Goal: Book appointment/travel/reservation

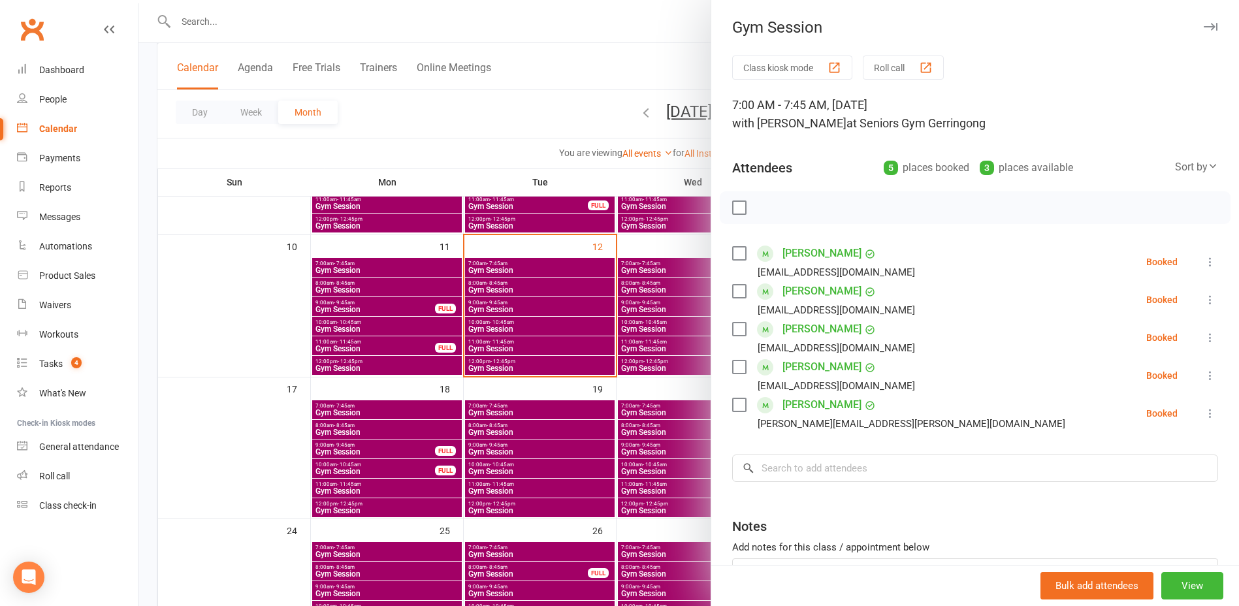
click at [443, 192] on div at bounding box center [688, 303] width 1101 height 606
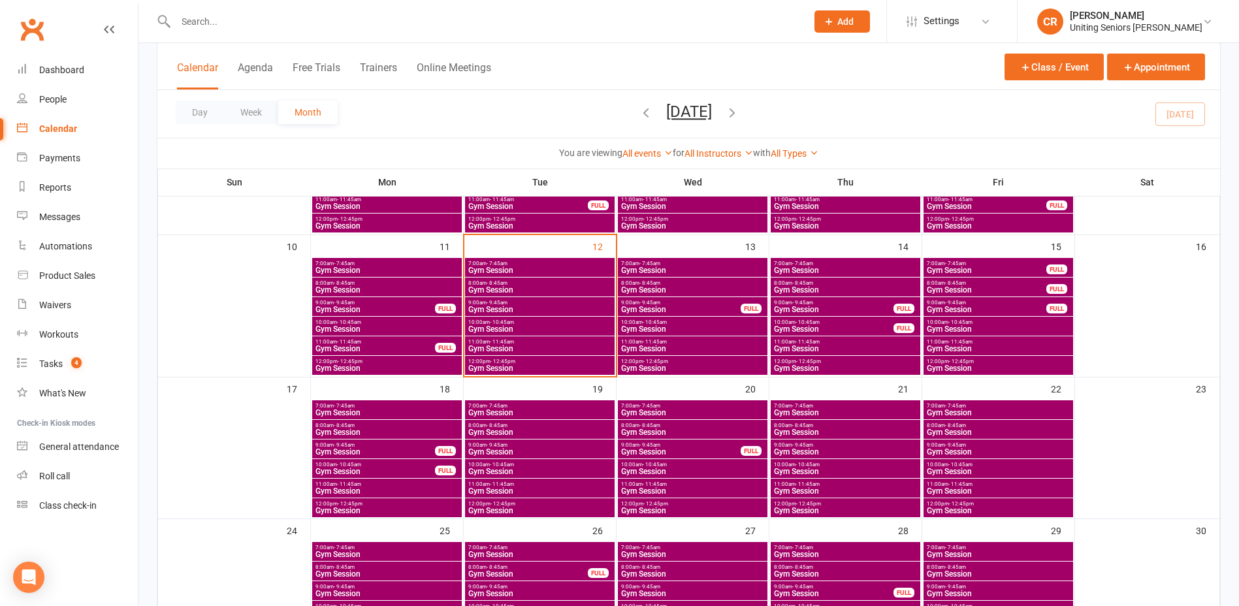
click at [584, 268] on span "Gym Session" at bounding box center [540, 270] width 144 height 8
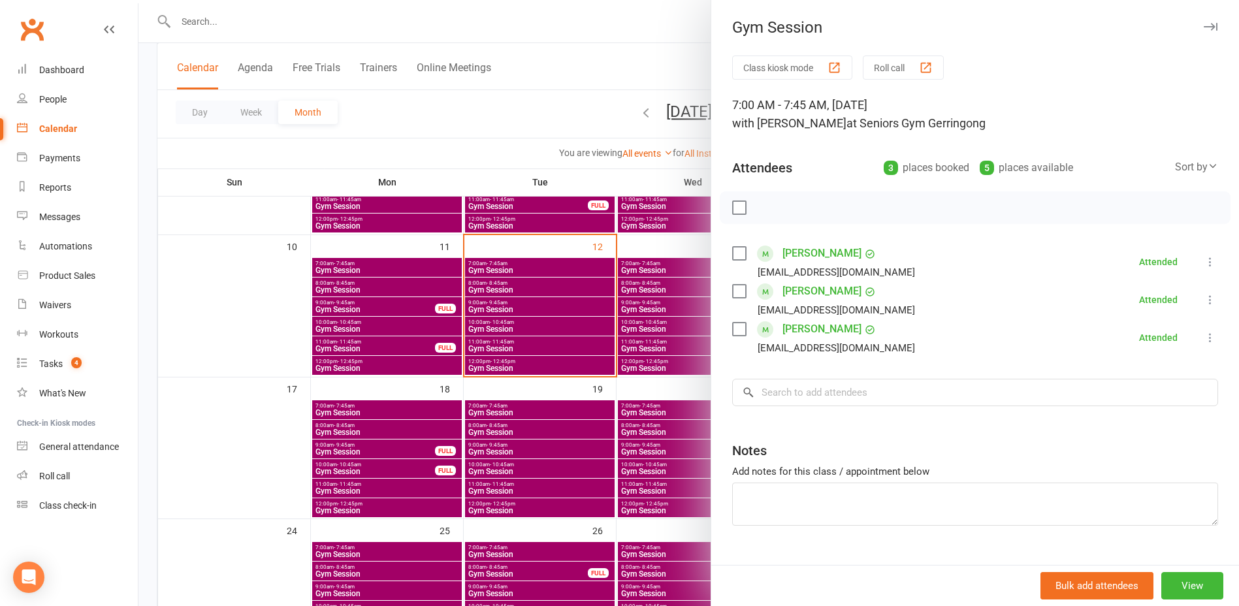
click at [634, 261] on div at bounding box center [688, 303] width 1101 height 606
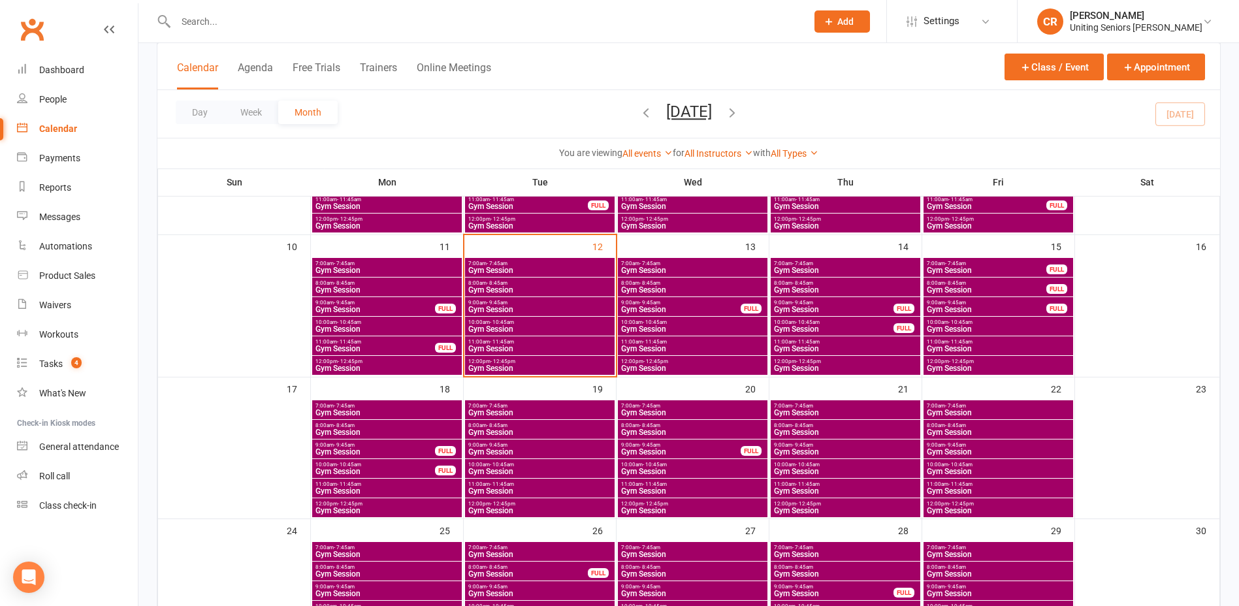
click at [637, 270] on span "Gym Session" at bounding box center [692, 270] width 144 height 8
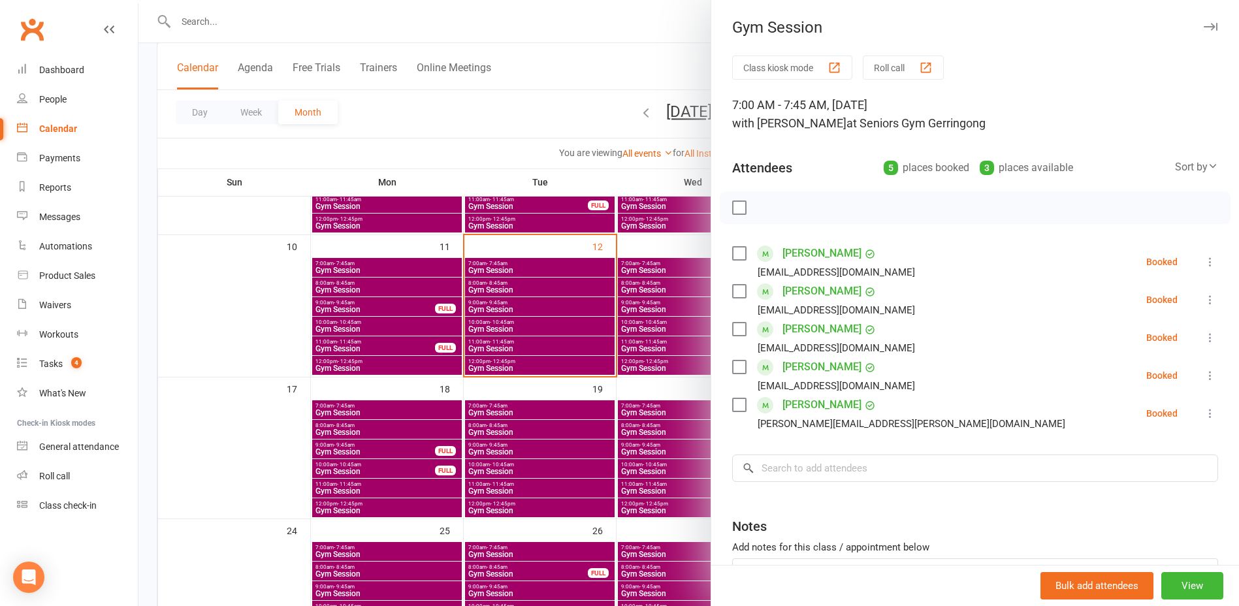
click at [638, 285] on div at bounding box center [688, 303] width 1101 height 606
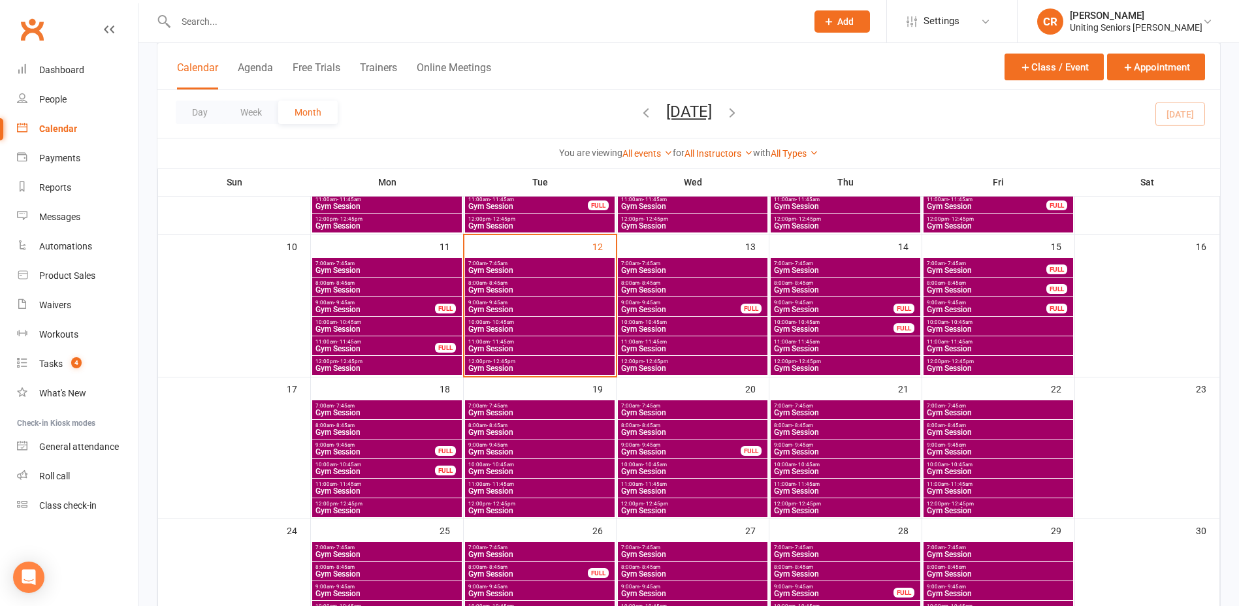
click at [639, 285] on span "- 8:45am" at bounding box center [649, 283] width 21 height 6
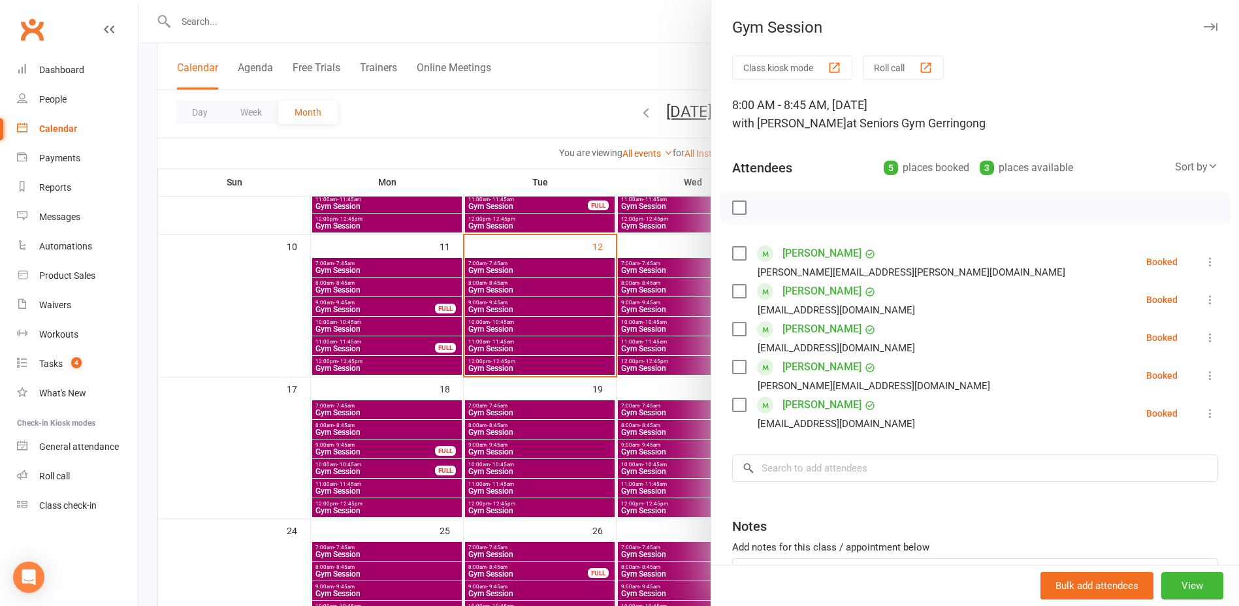
click at [661, 315] on div at bounding box center [688, 303] width 1101 height 606
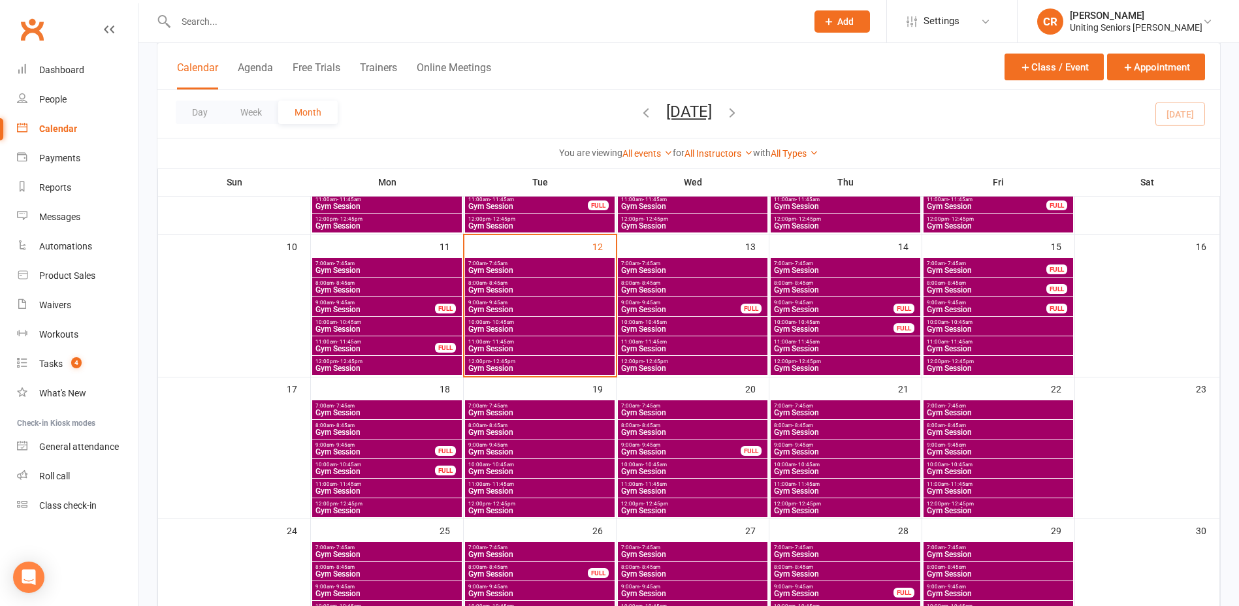
click at [661, 300] on span "9:00am - 9:45am" at bounding box center [680, 303] width 121 height 6
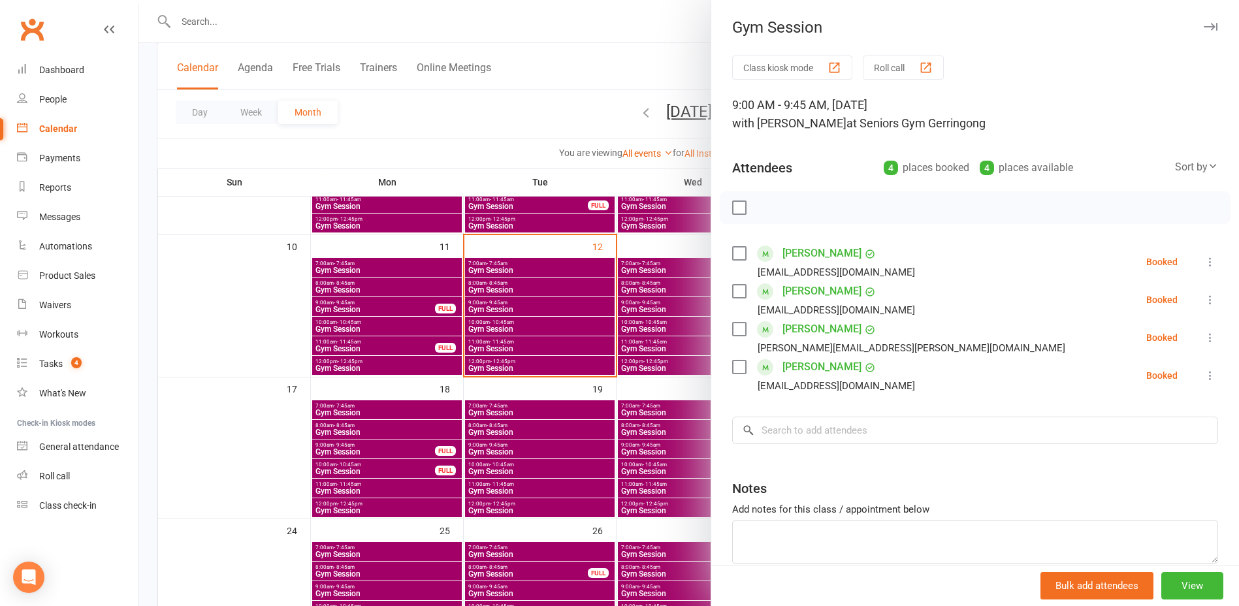
click at [661, 299] on div at bounding box center [688, 303] width 1101 height 606
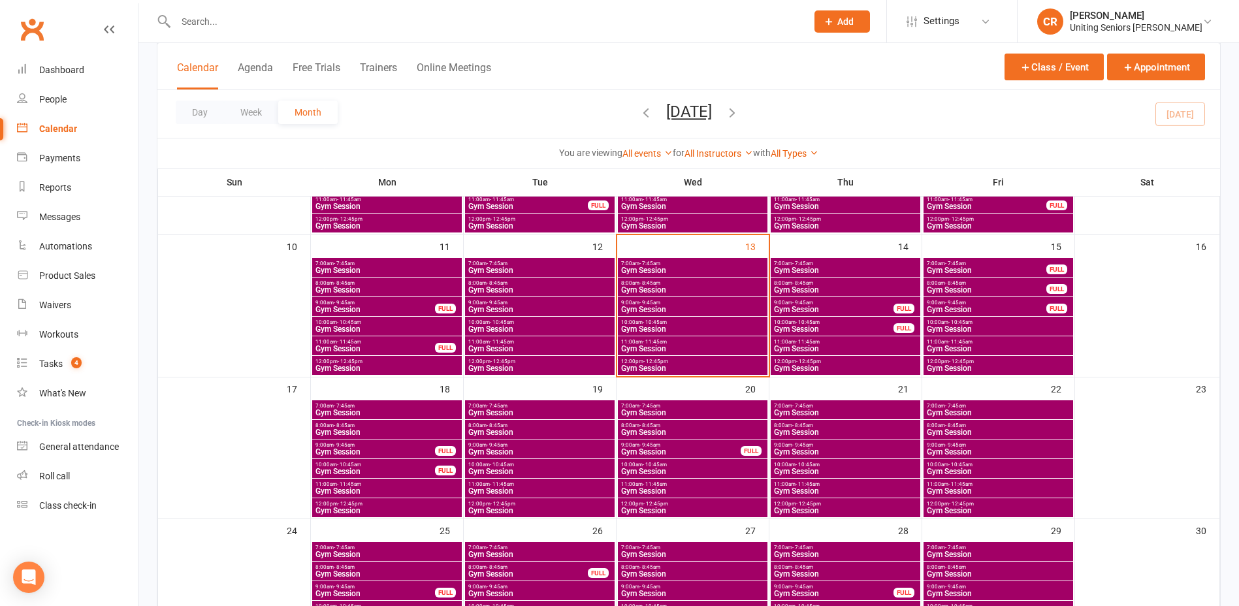
click at [667, 306] on span "Gym Session" at bounding box center [692, 310] width 144 height 8
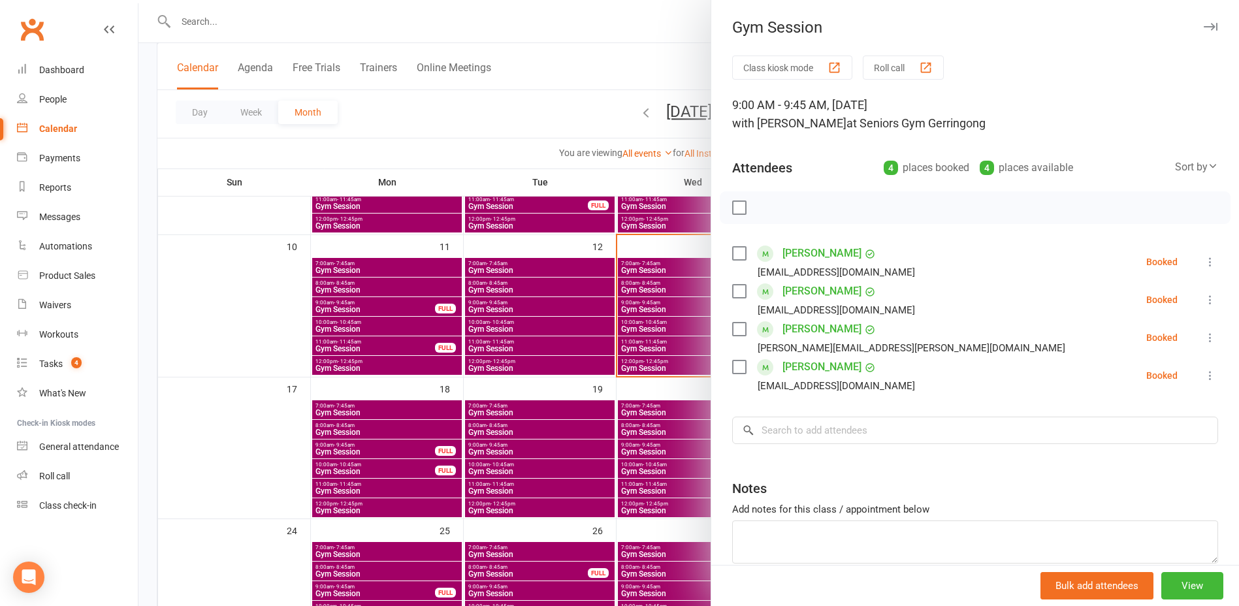
click at [667, 305] on div at bounding box center [688, 303] width 1101 height 606
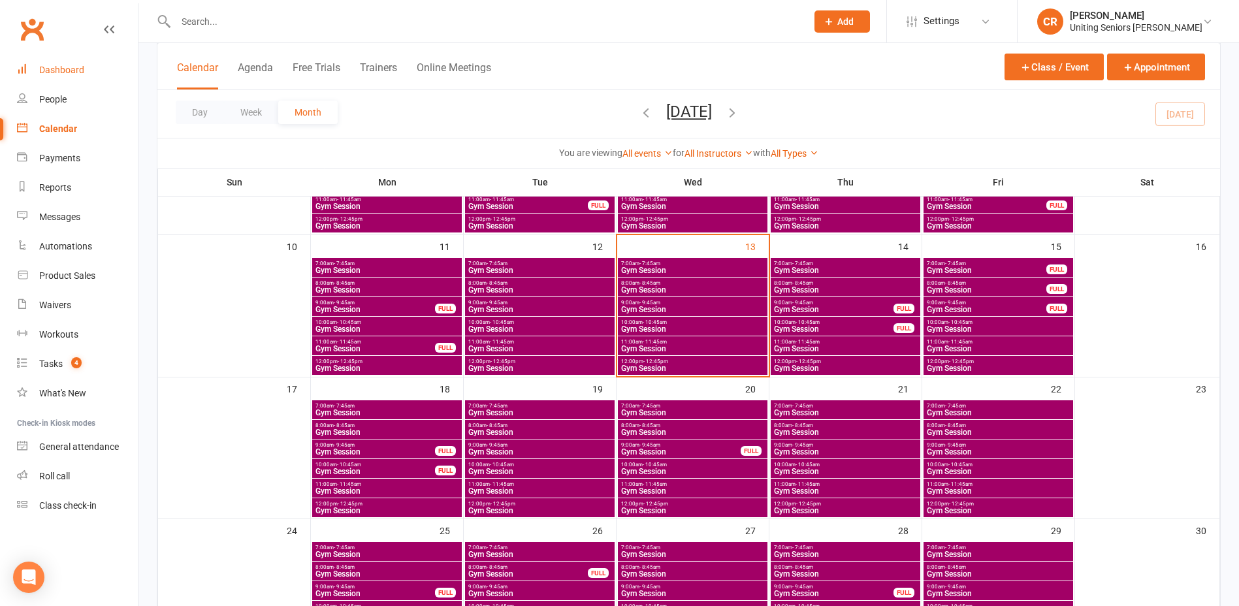
click at [62, 79] on link "Dashboard" at bounding box center [77, 70] width 121 height 29
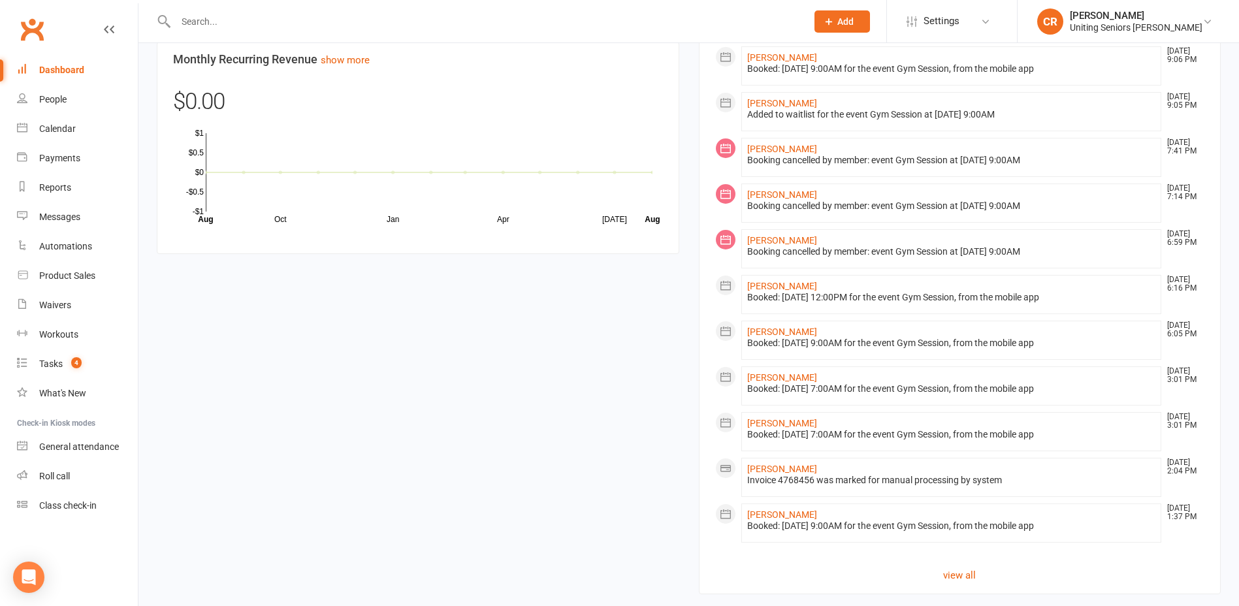
scroll to position [1079, 0]
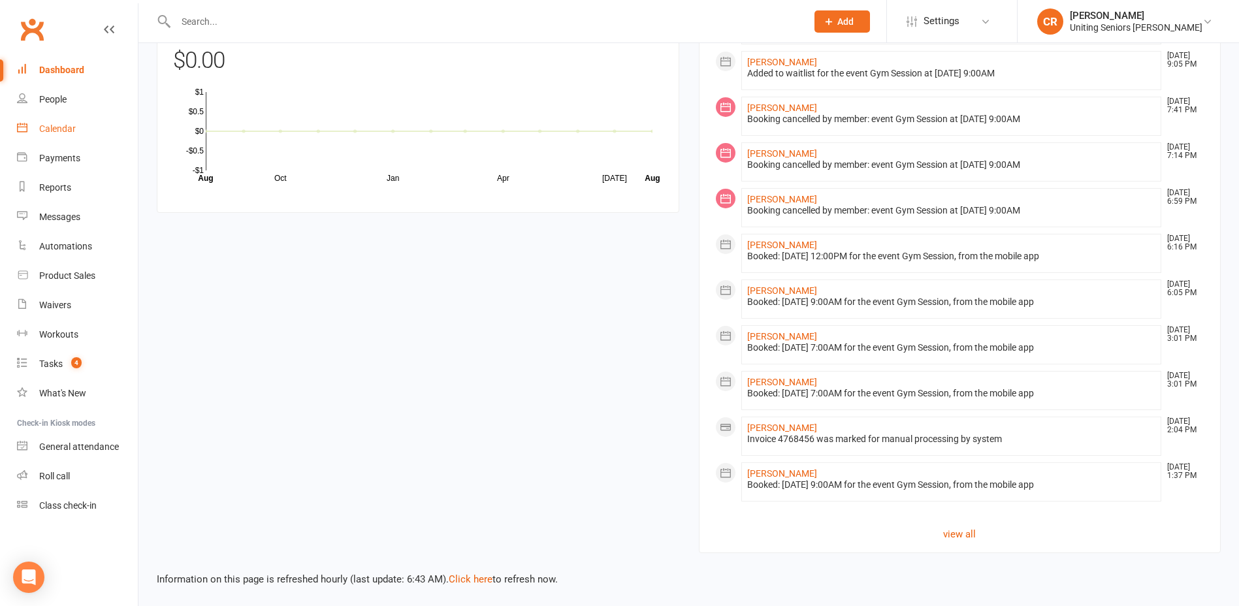
drag, startPoint x: 61, startPoint y: 127, endPoint x: 75, endPoint y: 119, distance: 16.7
click at [61, 127] on div "Calendar" at bounding box center [57, 128] width 37 height 10
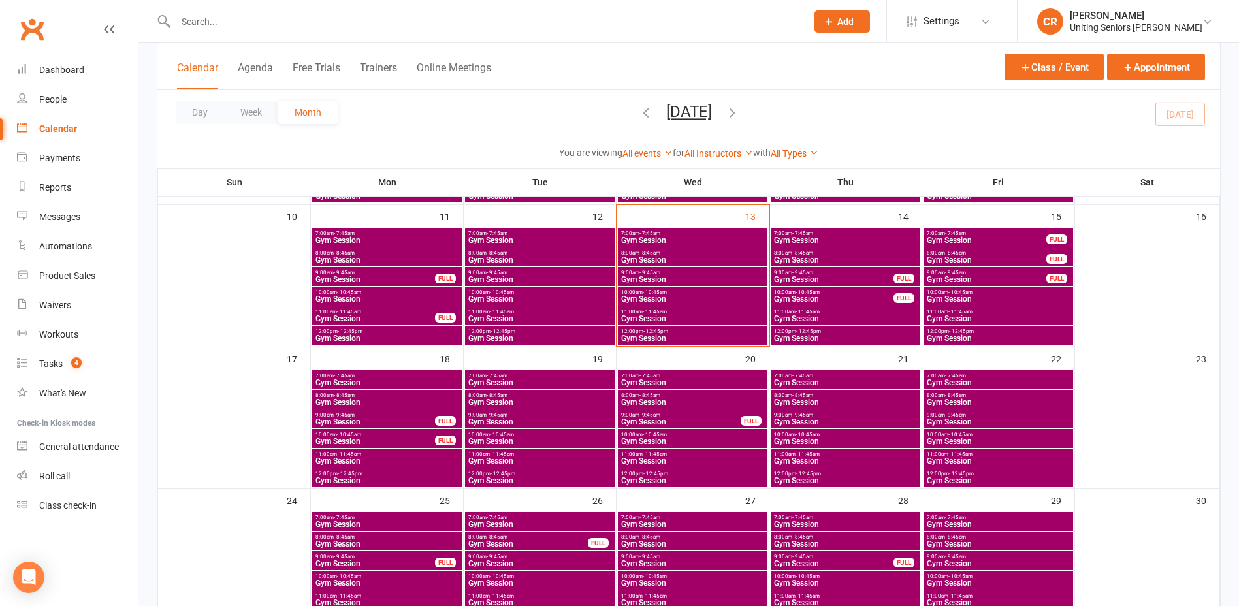
scroll to position [327, 0]
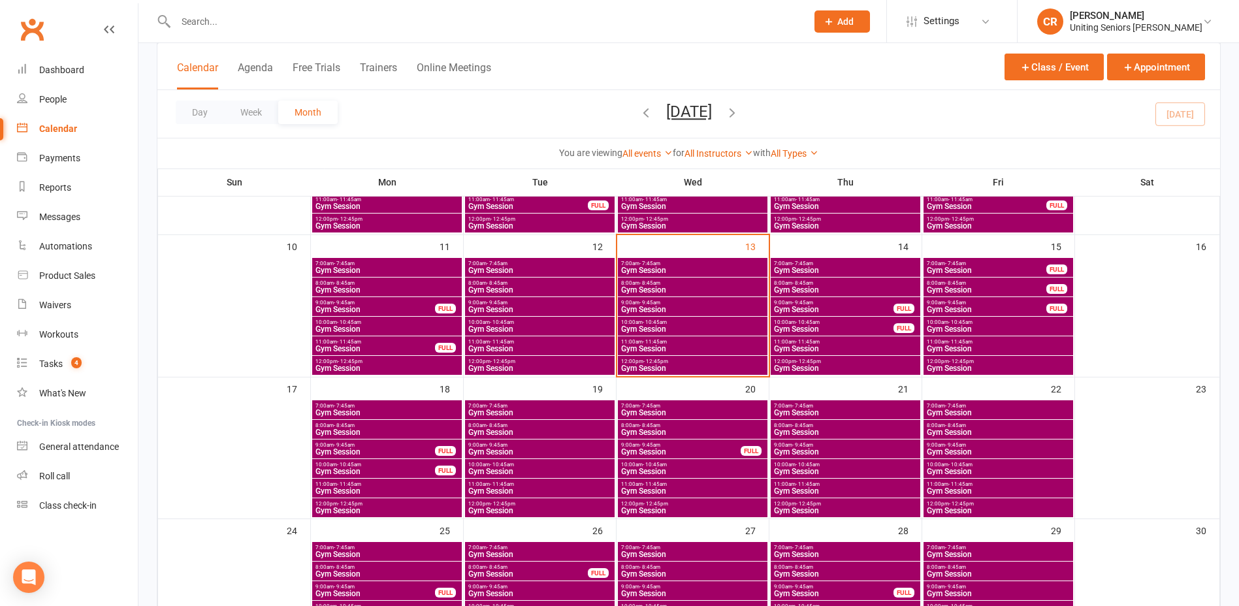
click at [639, 329] on span "Gym Session" at bounding box center [692, 329] width 144 height 8
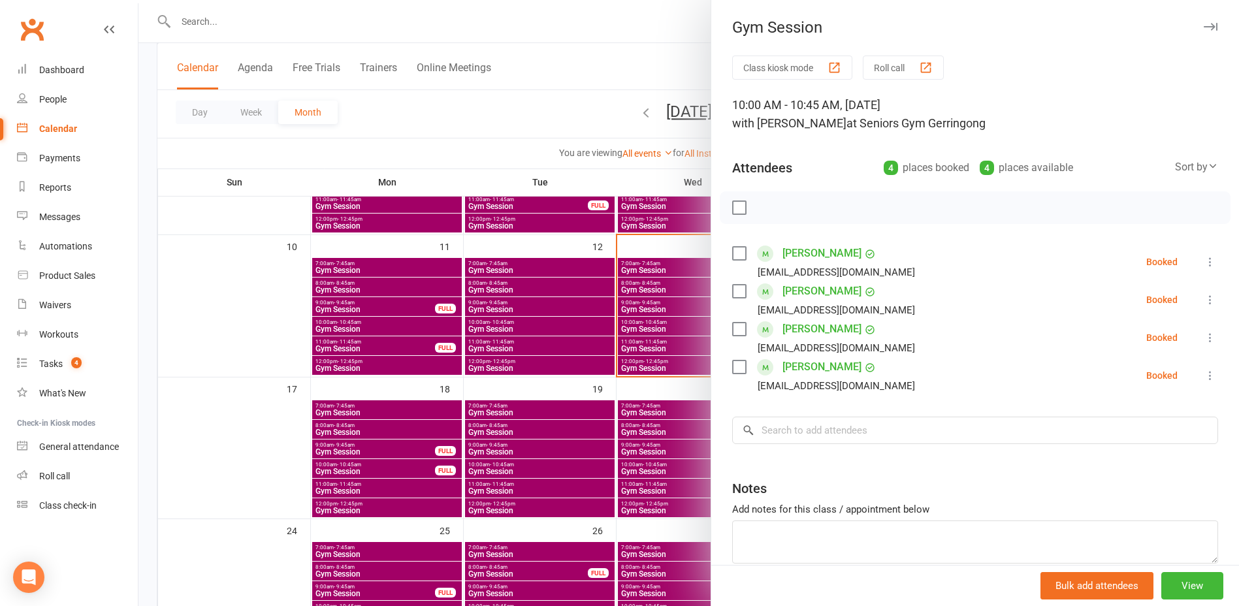
click at [639, 342] on div at bounding box center [688, 303] width 1101 height 606
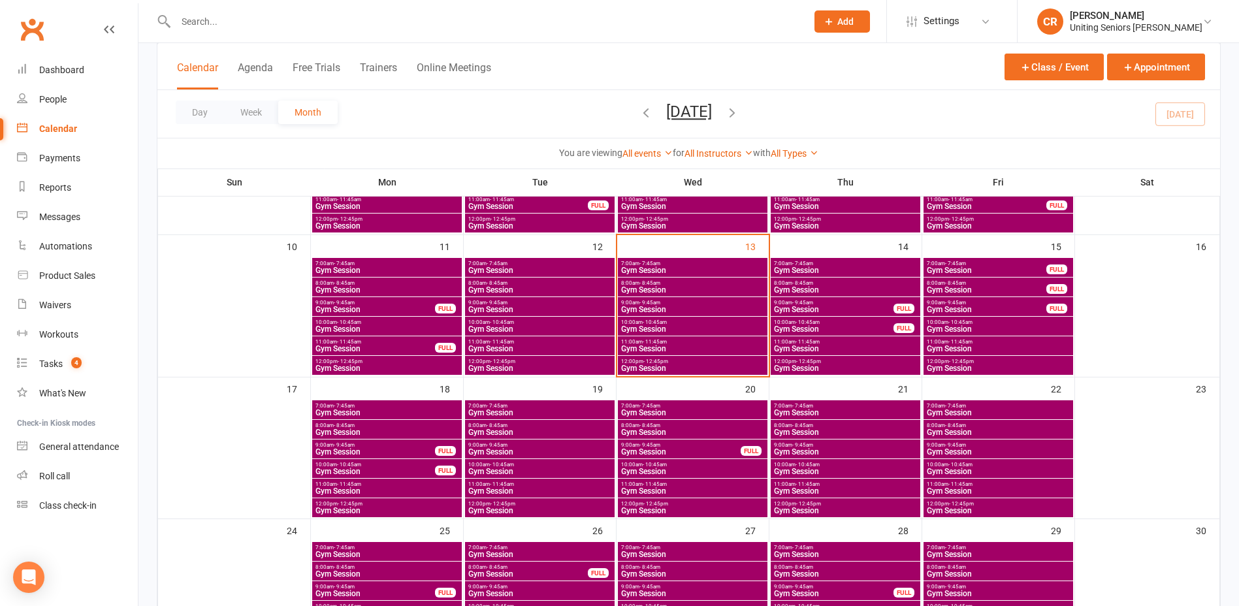
click at [639, 343] on span "11:00am - 11:45am" at bounding box center [692, 342] width 144 height 6
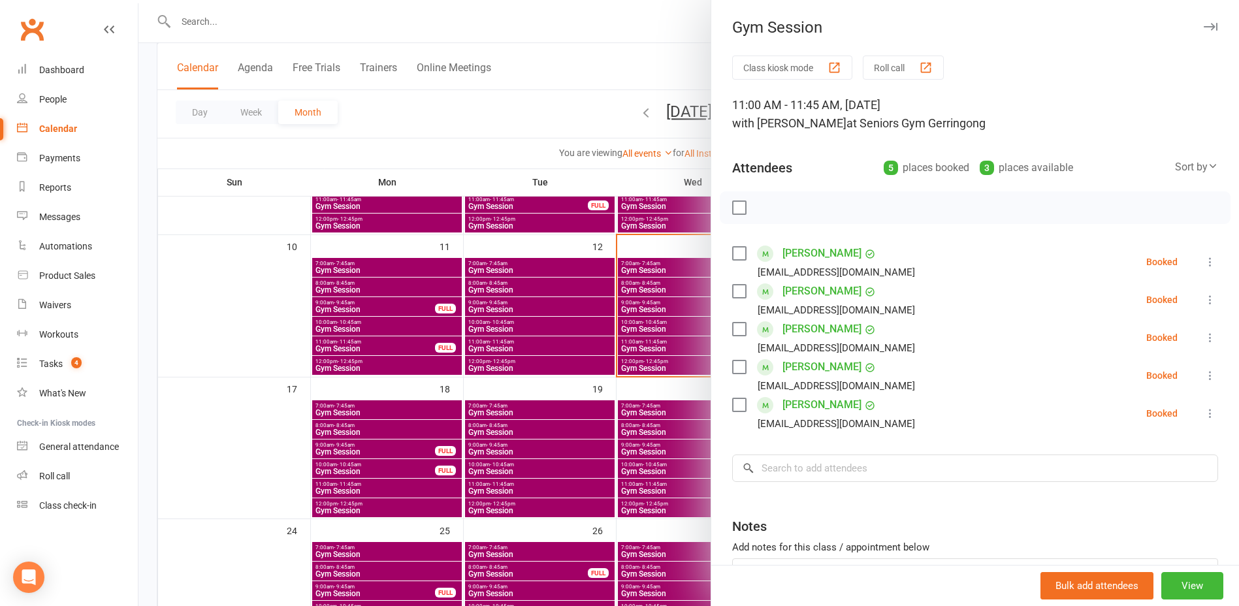
click at [639, 368] on div at bounding box center [688, 303] width 1101 height 606
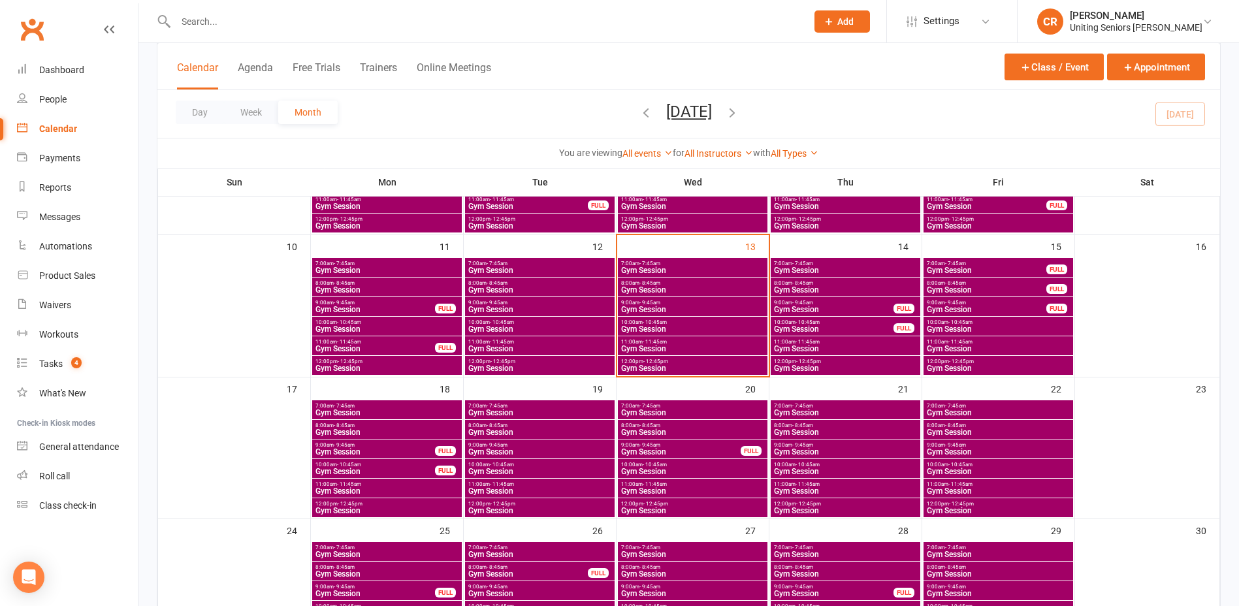
click at [639, 368] on span "Gym Session" at bounding box center [692, 368] width 144 height 8
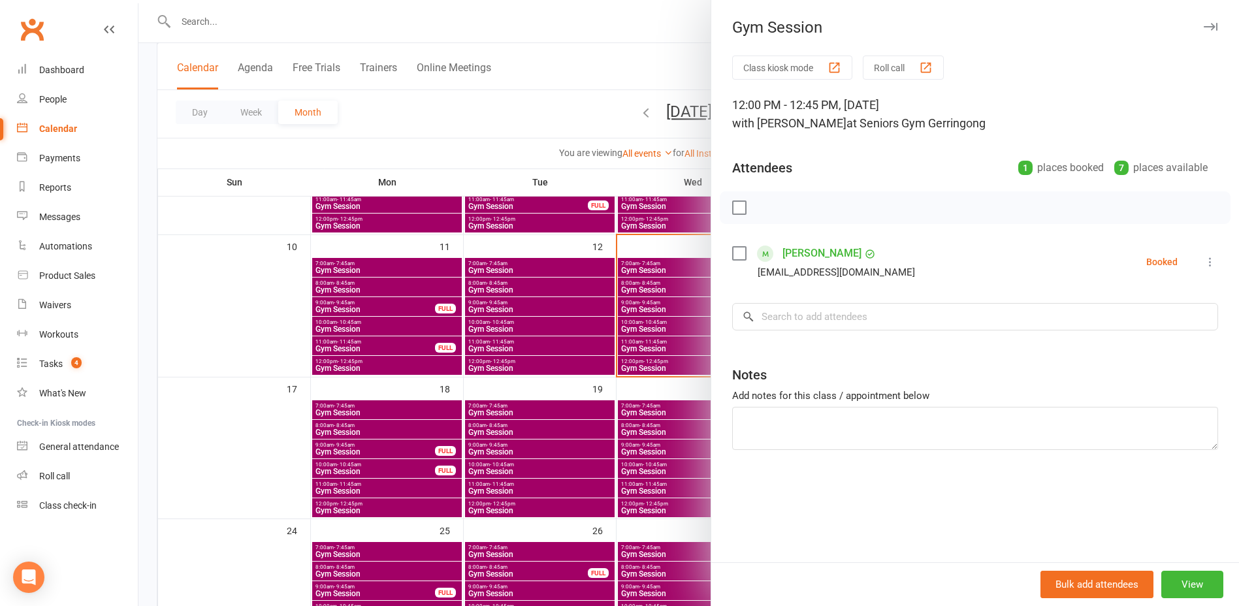
click at [636, 311] on div at bounding box center [688, 303] width 1101 height 606
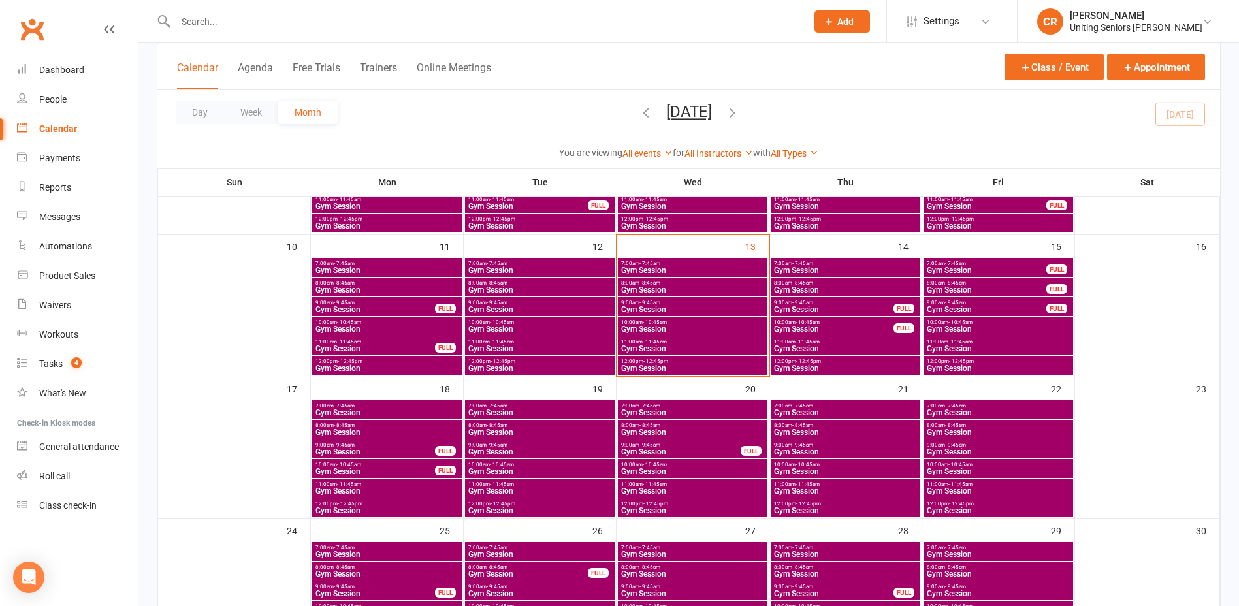
click at [636, 306] on span "Gym Session" at bounding box center [692, 310] width 144 height 8
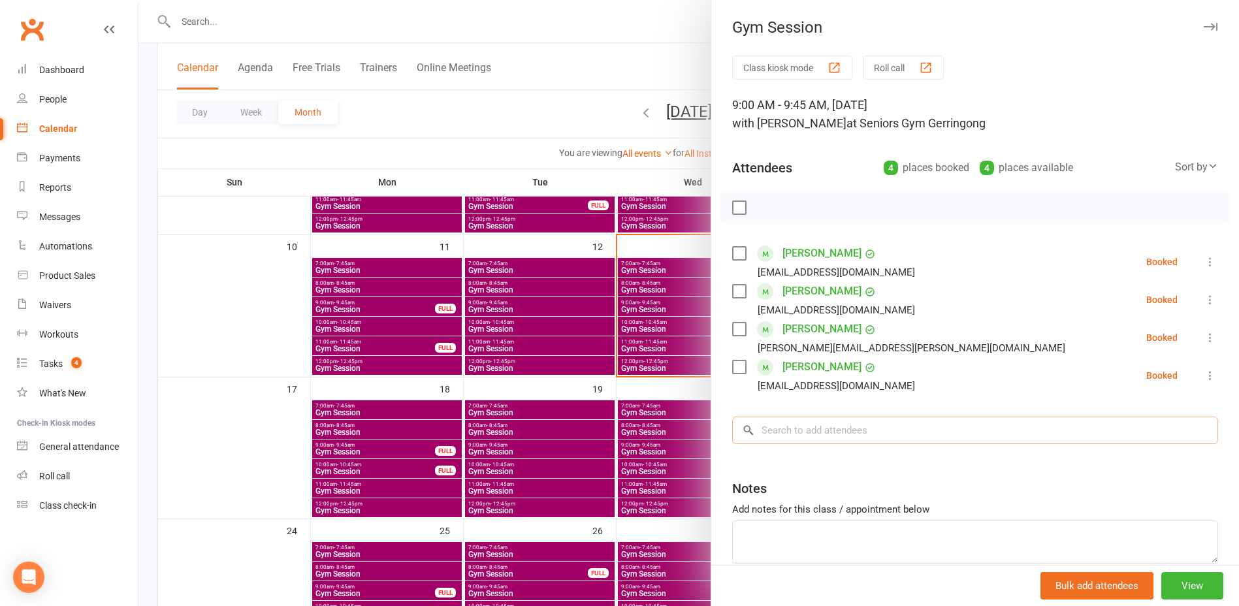
click at [801, 432] on input "search" at bounding box center [975, 430] width 486 height 27
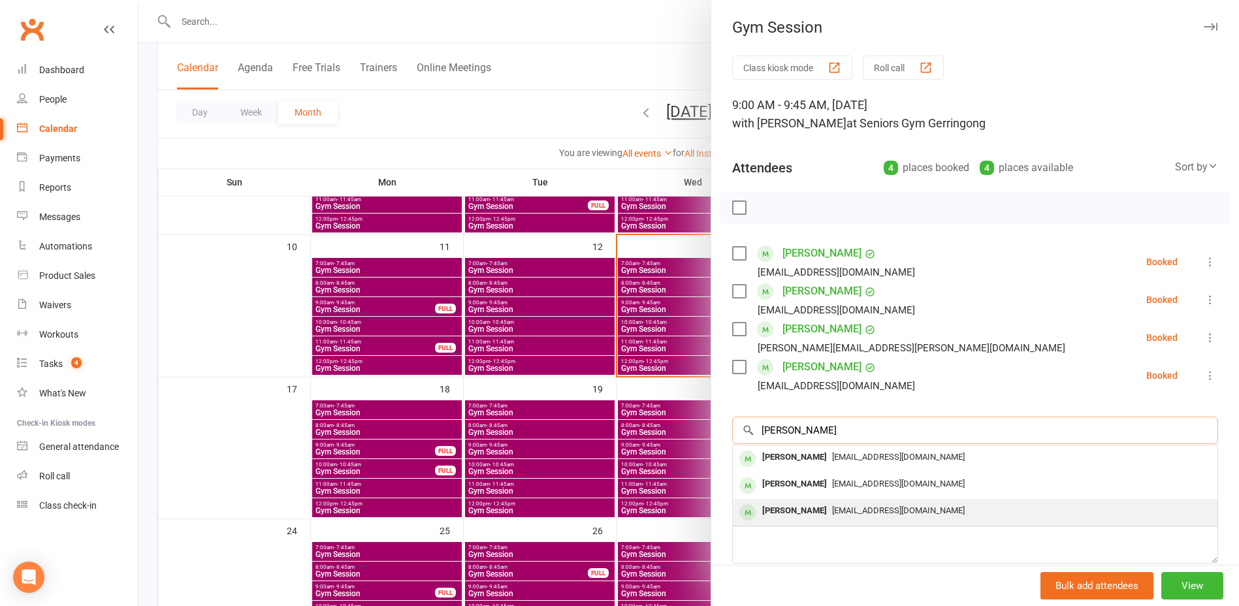
type input "[PERSON_NAME]"
click at [807, 515] on div "[PERSON_NAME]" at bounding box center [794, 511] width 75 height 19
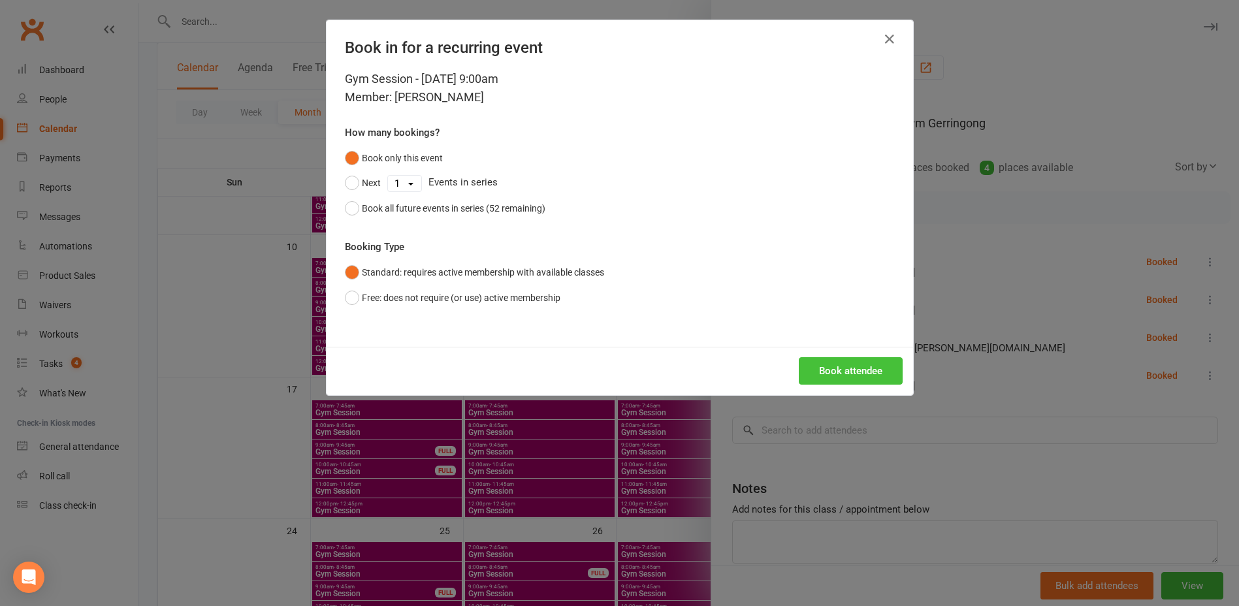
click at [804, 369] on button "Book attendee" at bounding box center [851, 370] width 104 height 27
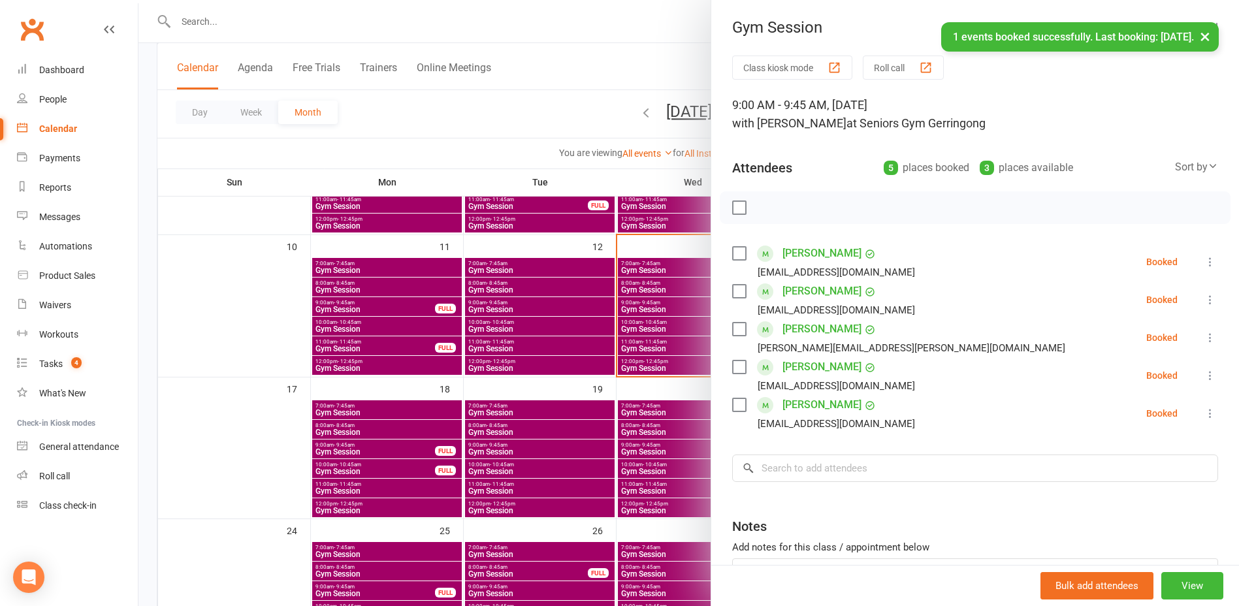
click at [634, 317] on div at bounding box center [688, 303] width 1101 height 606
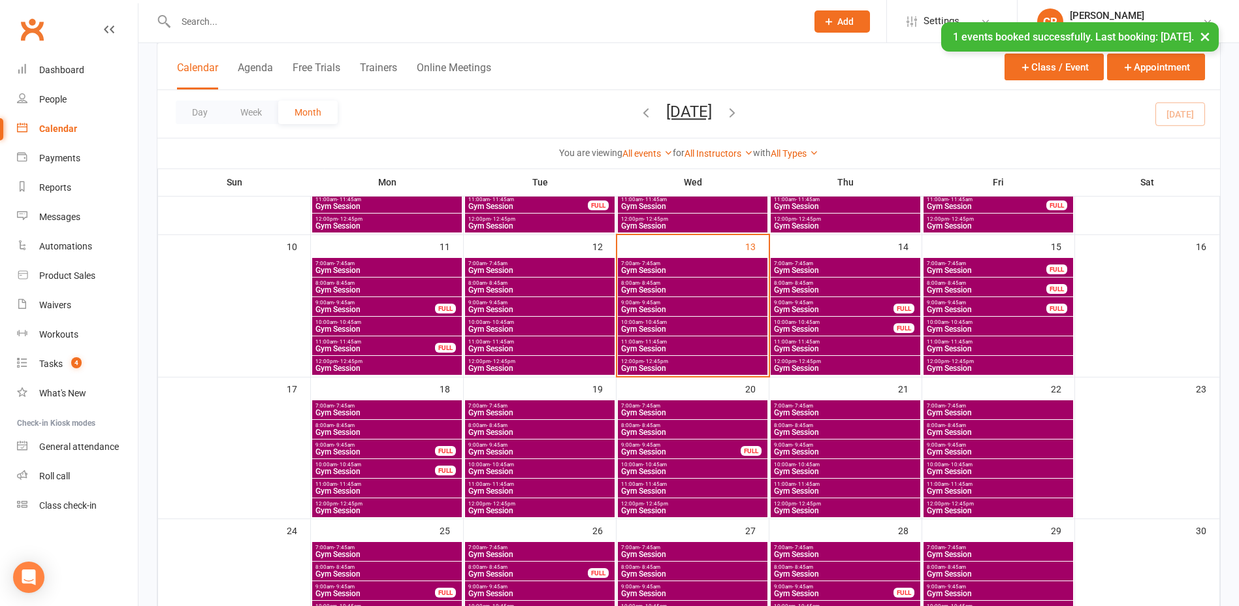
click at [638, 289] on span "Gym Session" at bounding box center [692, 290] width 144 height 8
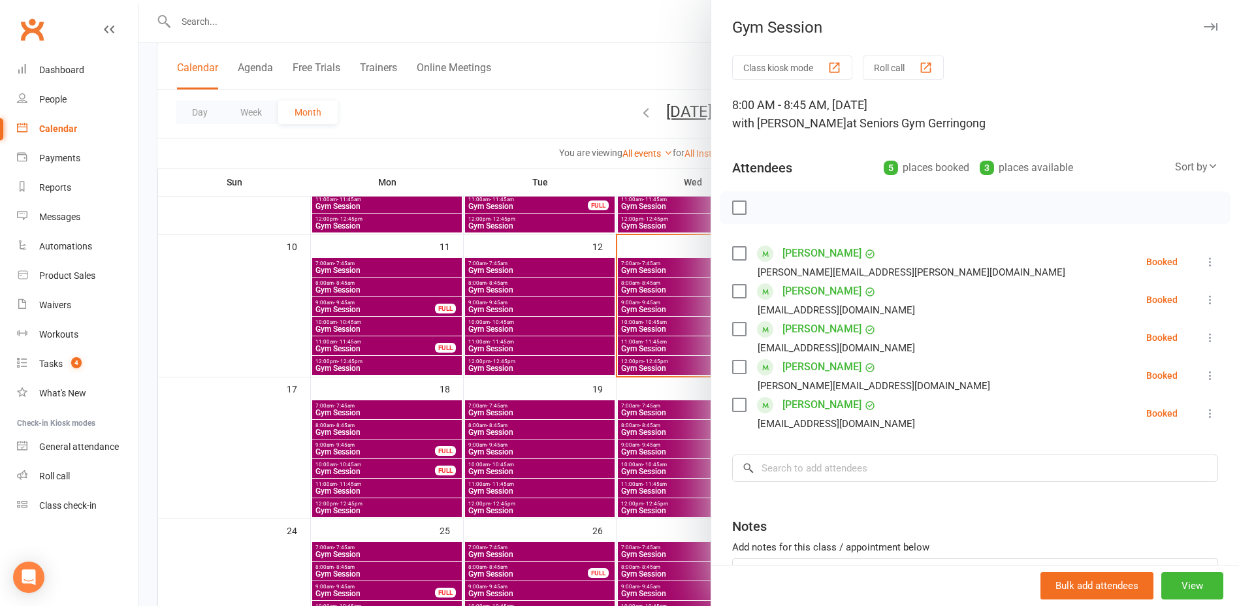
click at [670, 346] on div at bounding box center [688, 303] width 1101 height 606
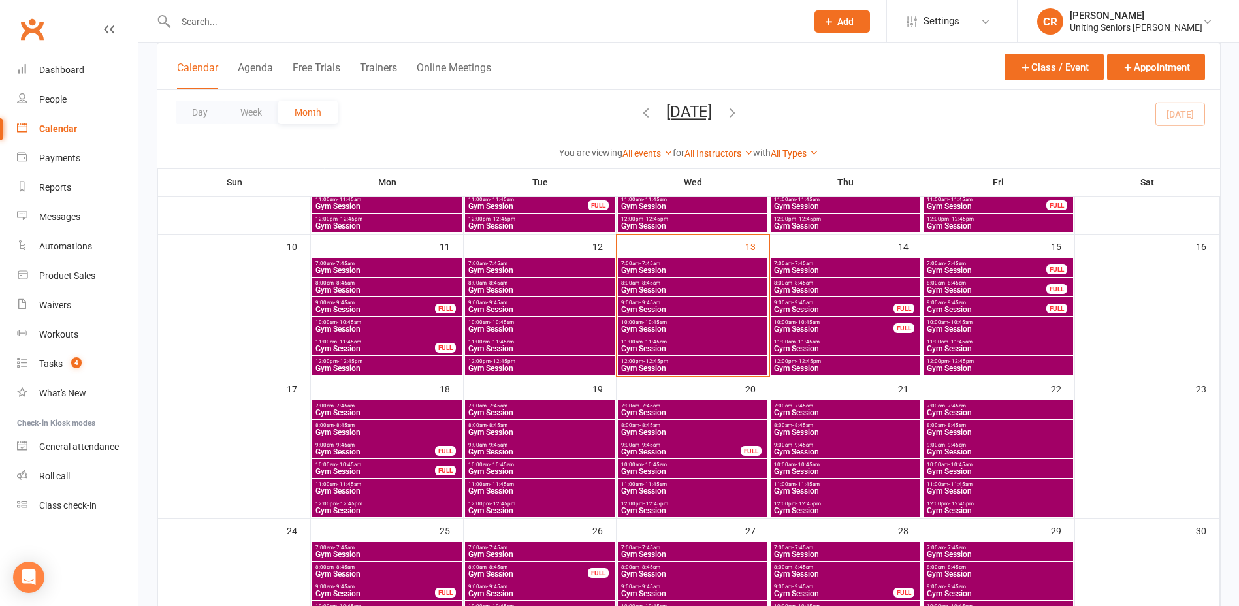
click at [670, 346] on span "Gym Session" at bounding box center [692, 349] width 144 height 8
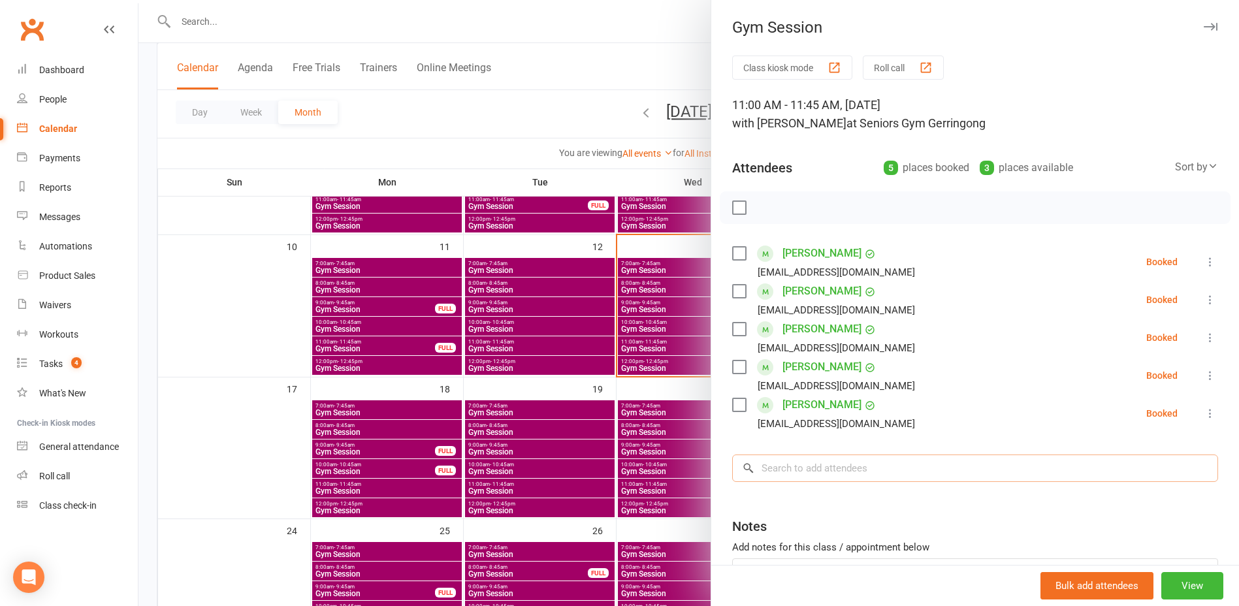
click at [822, 477] on input "search" at bounding box center [975, 468] width 486 height 27
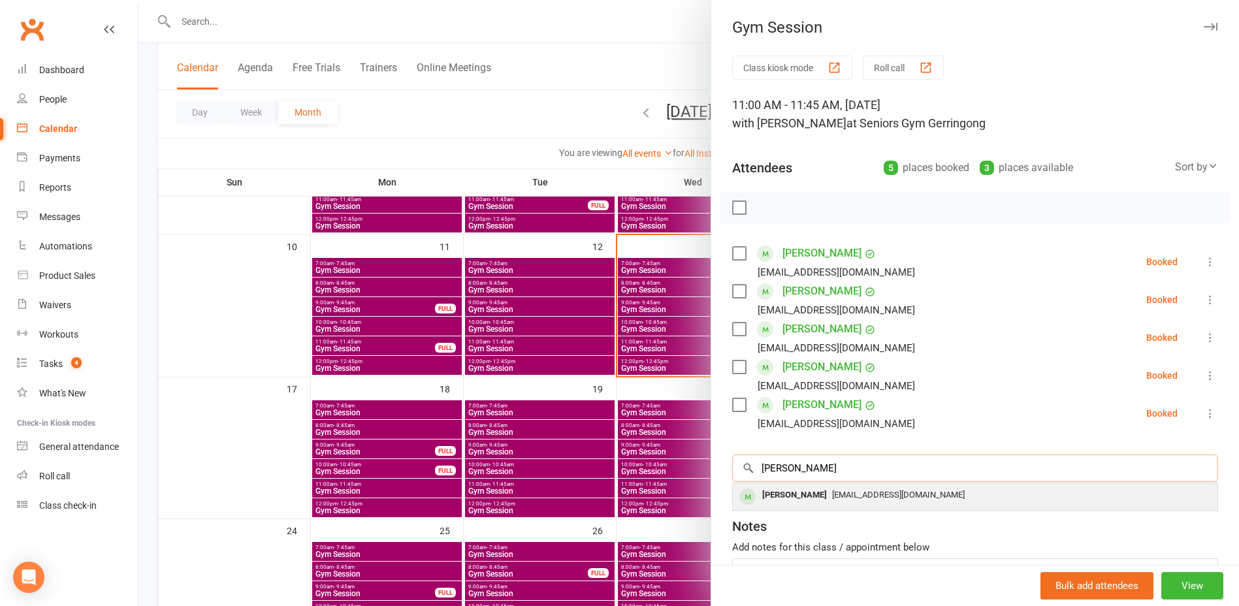
type input "[PERSON_NAME]"
click at [826, 506] on div "[PERSON_NAME] [EMAIL_ADDRESS][DOMAIN_NAME]" at bounding box center [975, 496] width 485 height 27
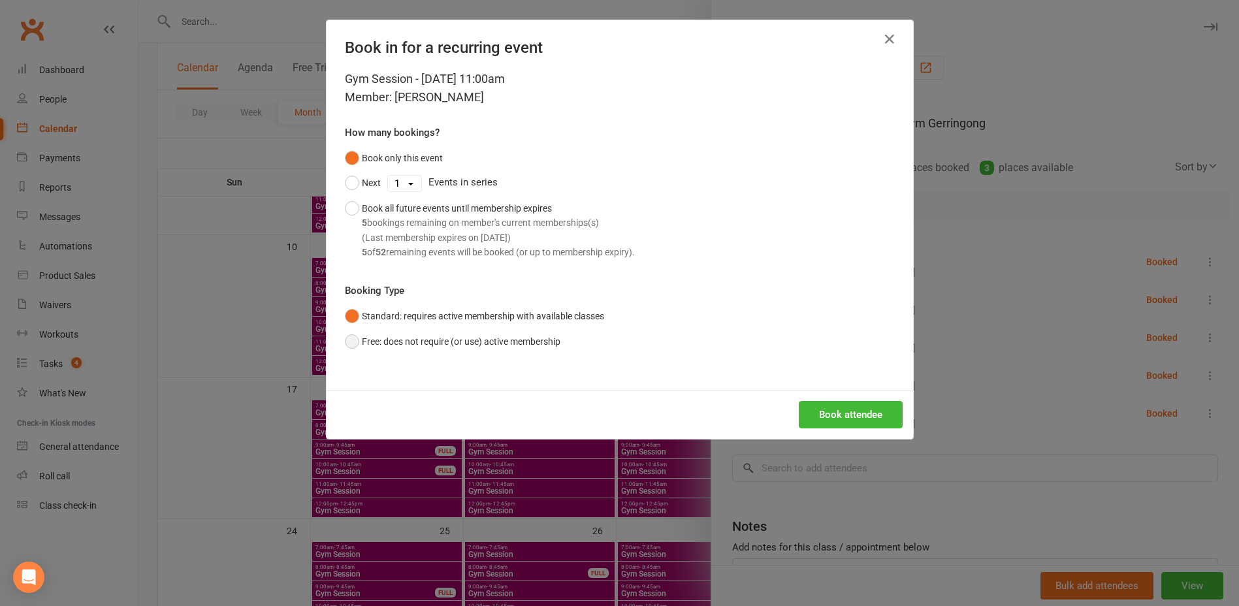
drag, startPoint x: 550, startPoint y: 336, endPoint x: 697, endPoint y: 438, distance: 178.4
click at [550, 337] on button "Free: does not require (or use) active membership" at bounding box center [453, 341] width 216 height 25
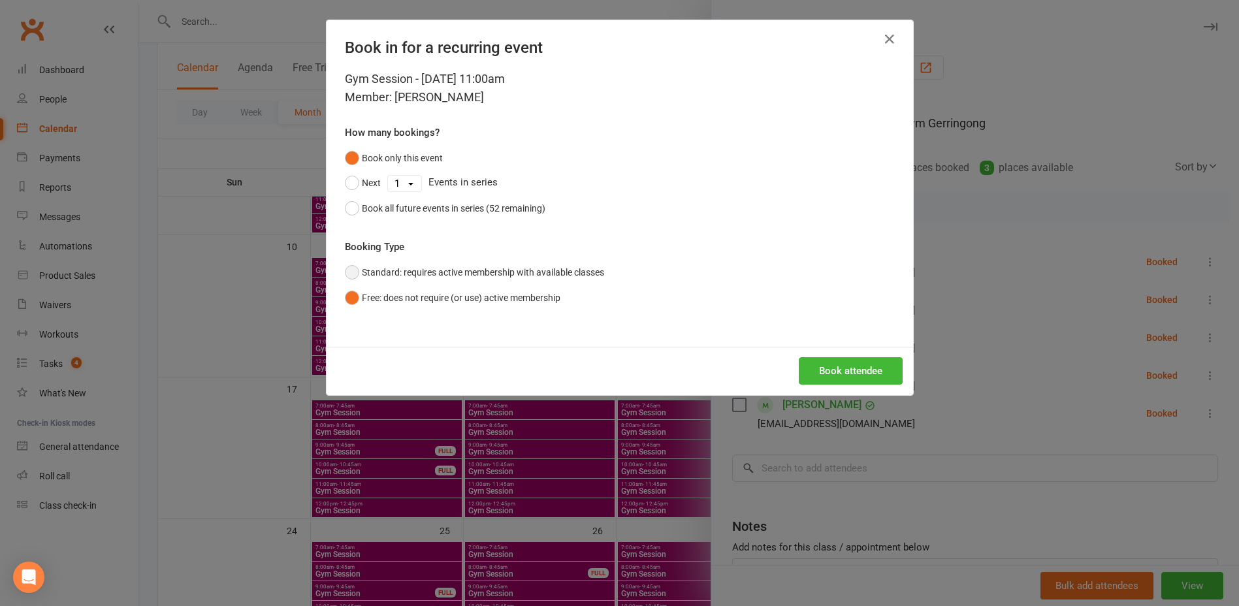
click at [532, 272] on button "Standard: requires active membership with available classes" at bounding box center [474, 272] width 259 height 25
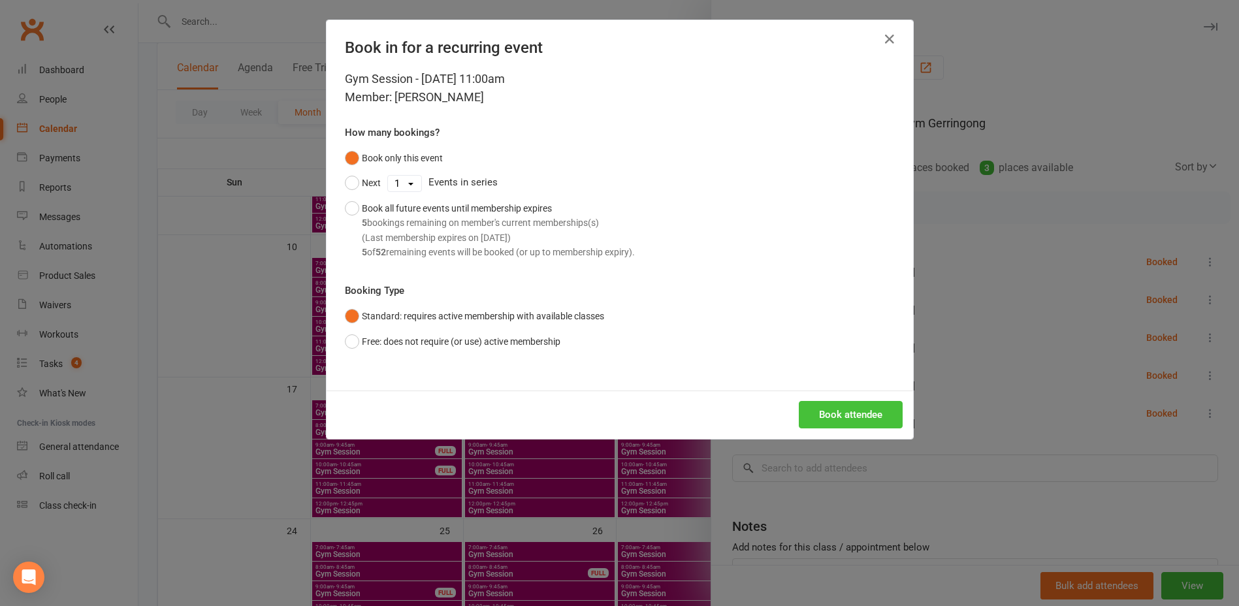
click at [801, 417] on button "Book attendee" at bounding box center [851, 414] width 104 height 27
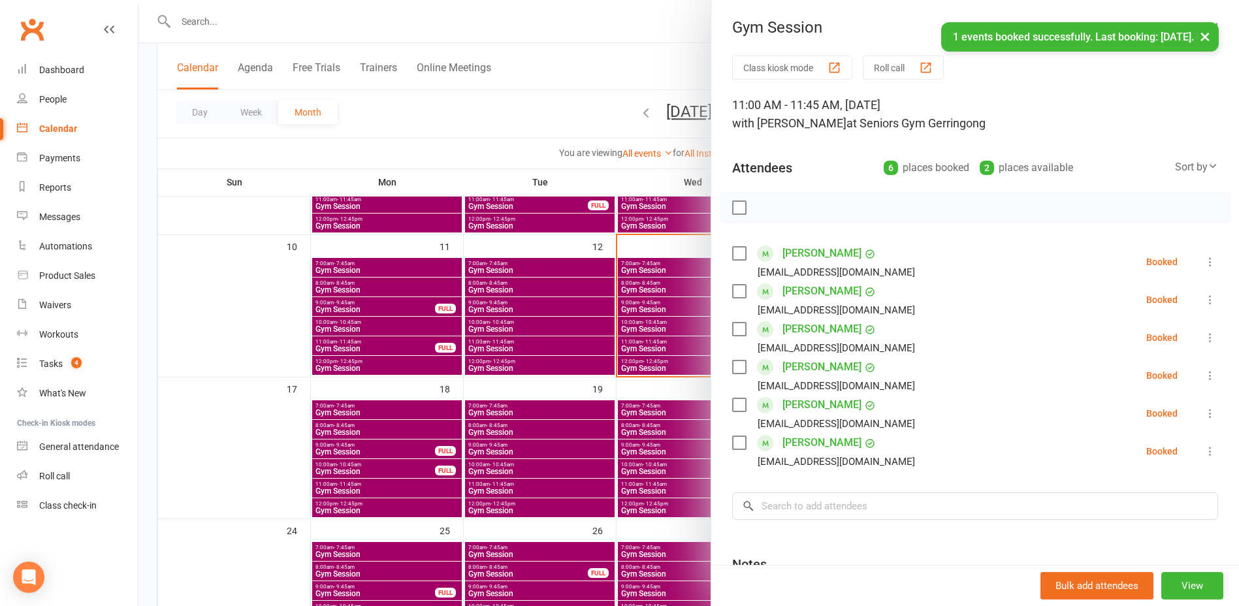
click at [620, 387] on div at bounding box center [688, 303] width 1101 height 606
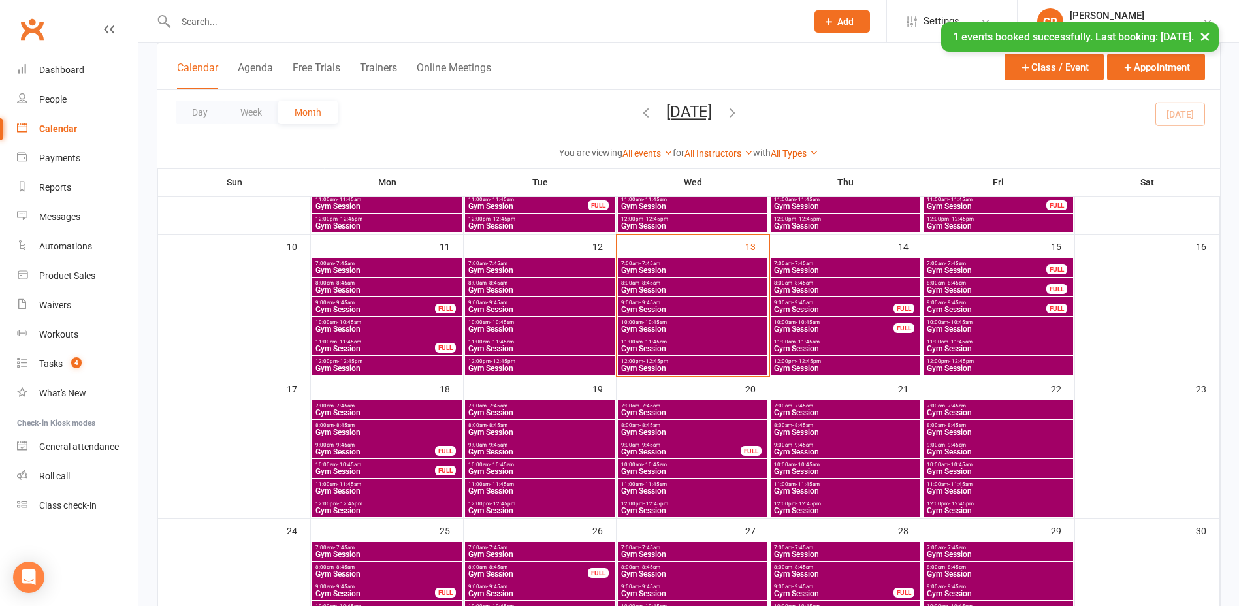
click at [944, 347] on span "Gym Session" at bounding box center [998, 349] width 144 height 8
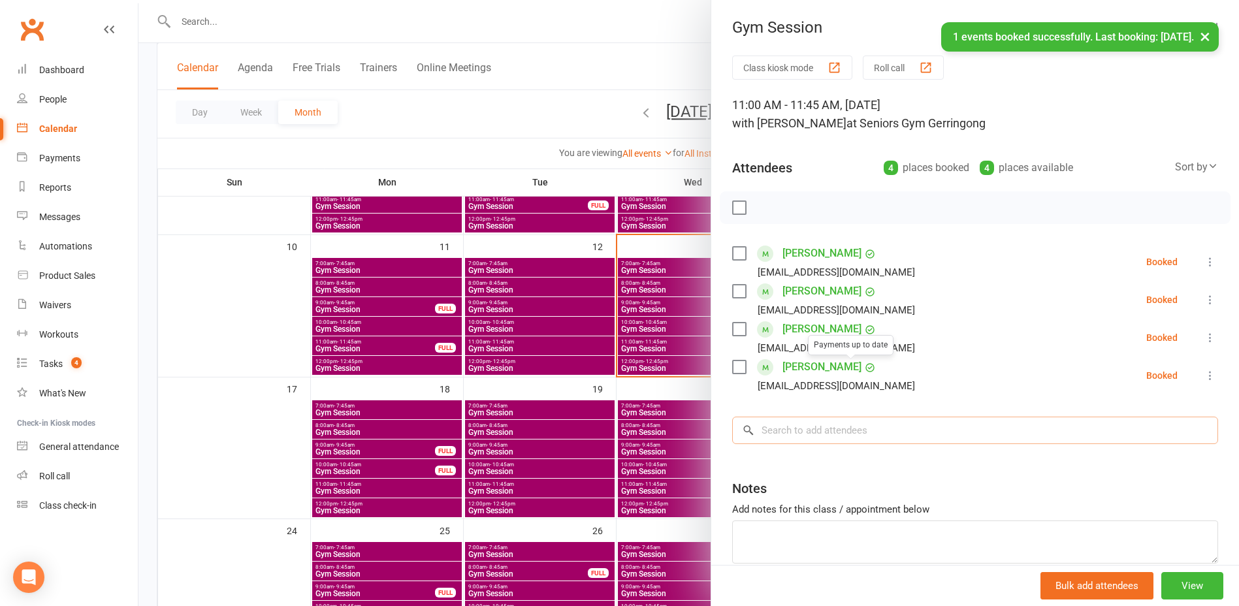
click at [829, 443] on input "search" at bounding box center [975, 430] width 486 height 27
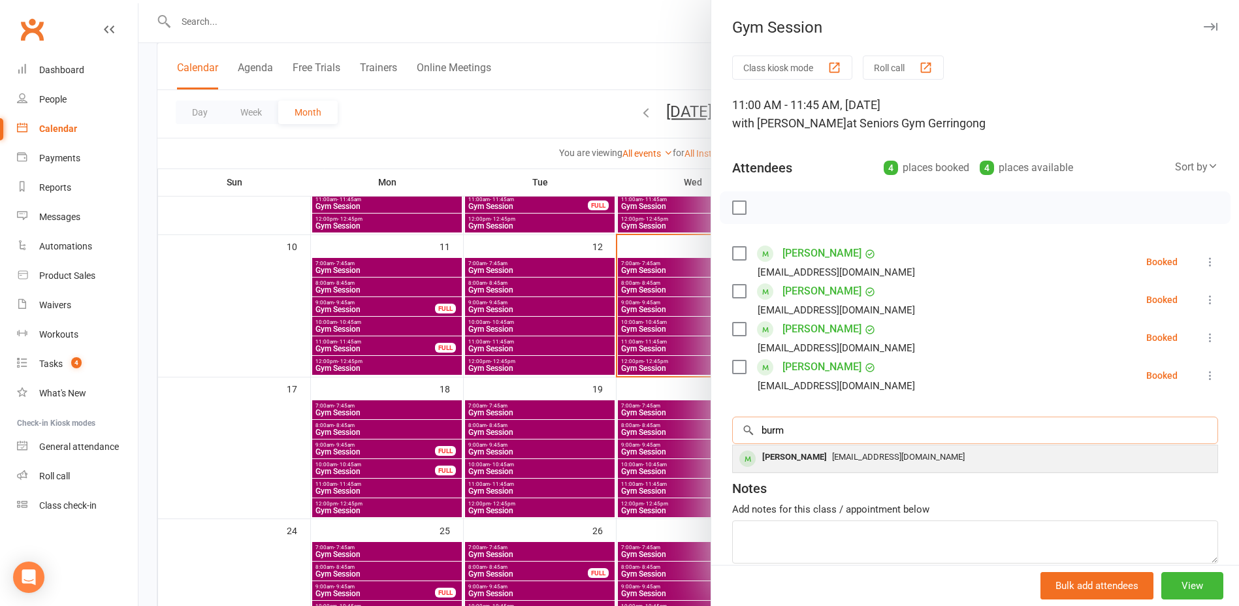
type input "burm"
click at [839, 456] on span "[EMAIL_ADDRESS][DOMAIN_NAME]" at bounding box center [898, 457] width 133 height 10
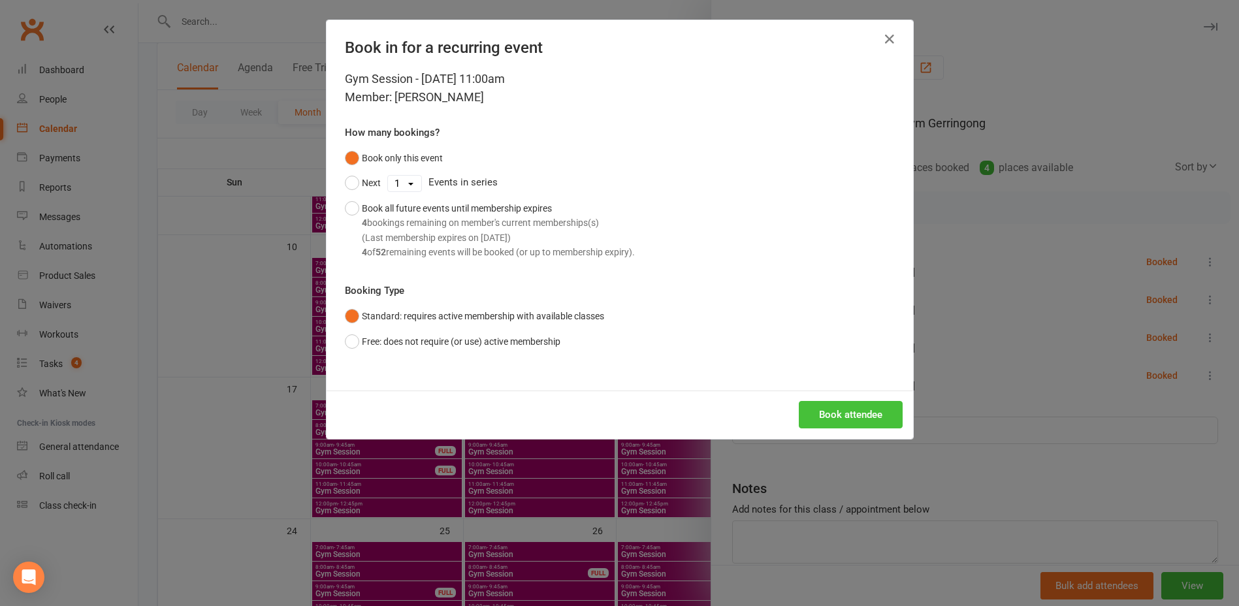
click at [848, 424] on button "Book attendee" at bounding box center [851, 414] width 104 height 27
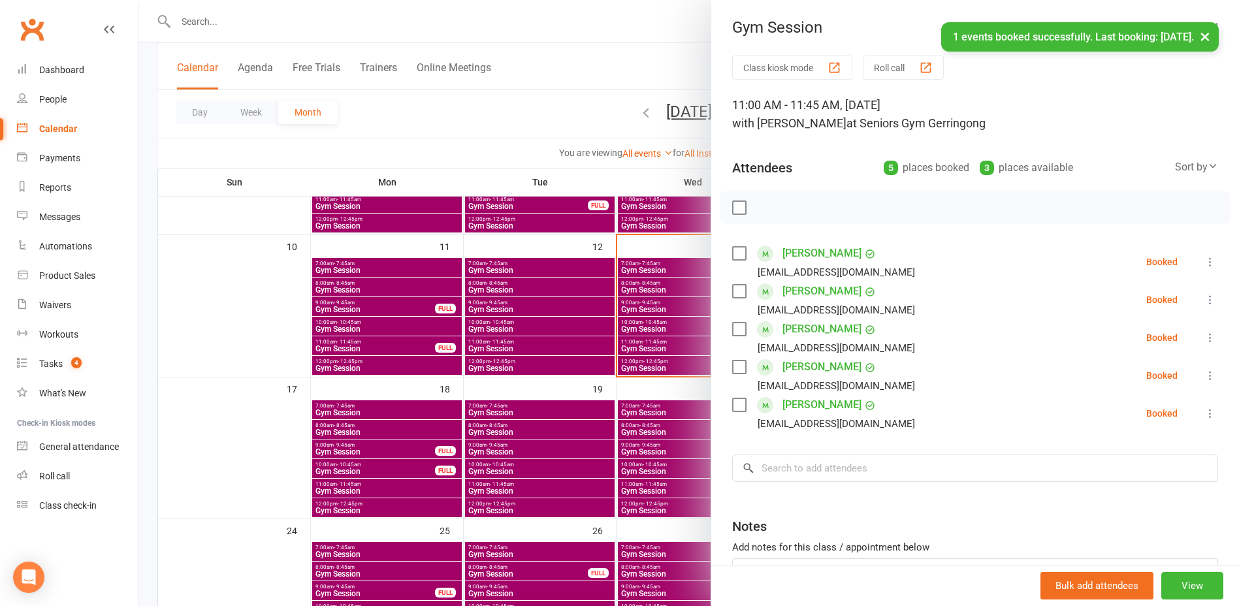
click at [649, 479] on div at bounding box center [688, 303] width 1101 height 606
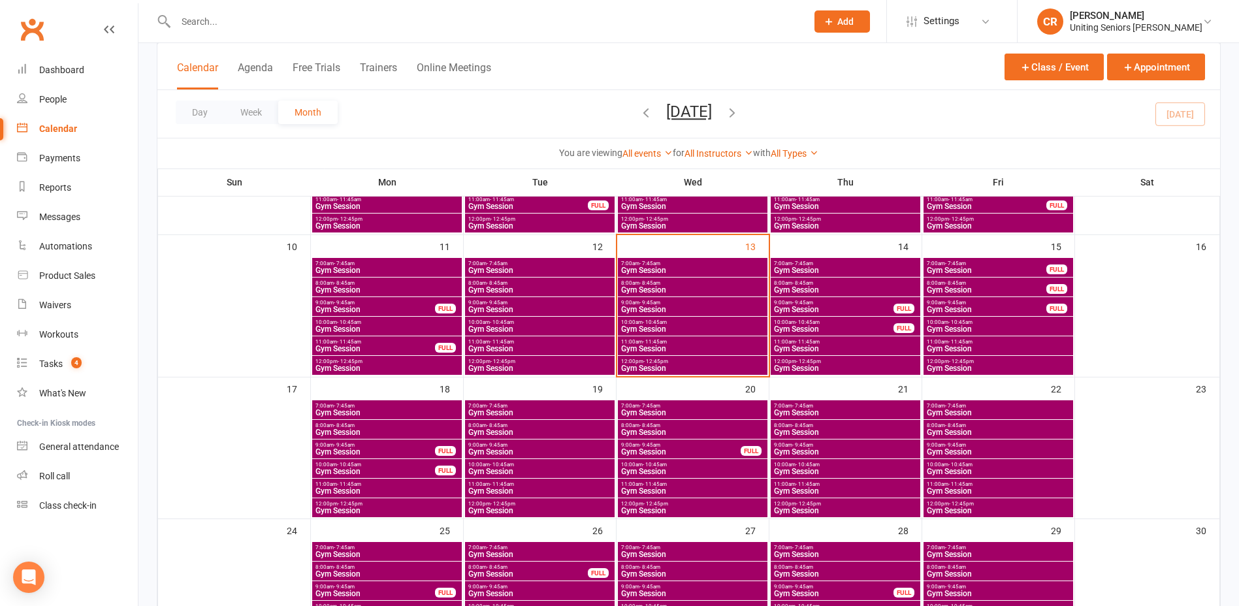
click at [658, 493] on span "Gym Session" at bounding box center [692, 491] width 144 height 8
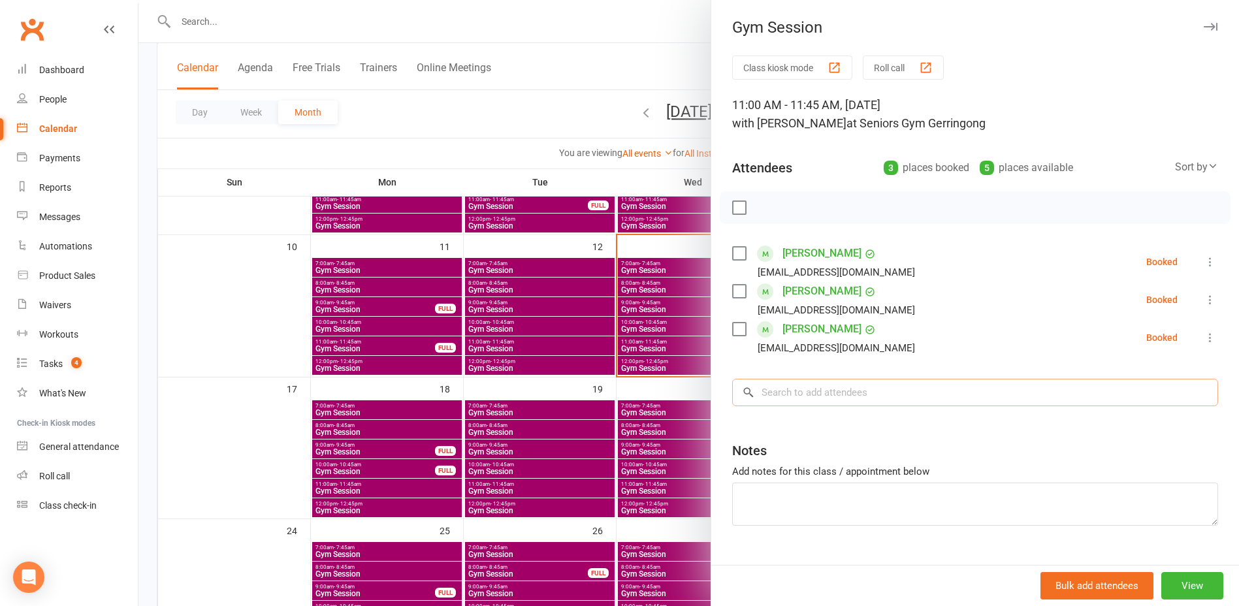
click at [848, 384] on input "search" at bounding box center [975, 392] width 486 height 27
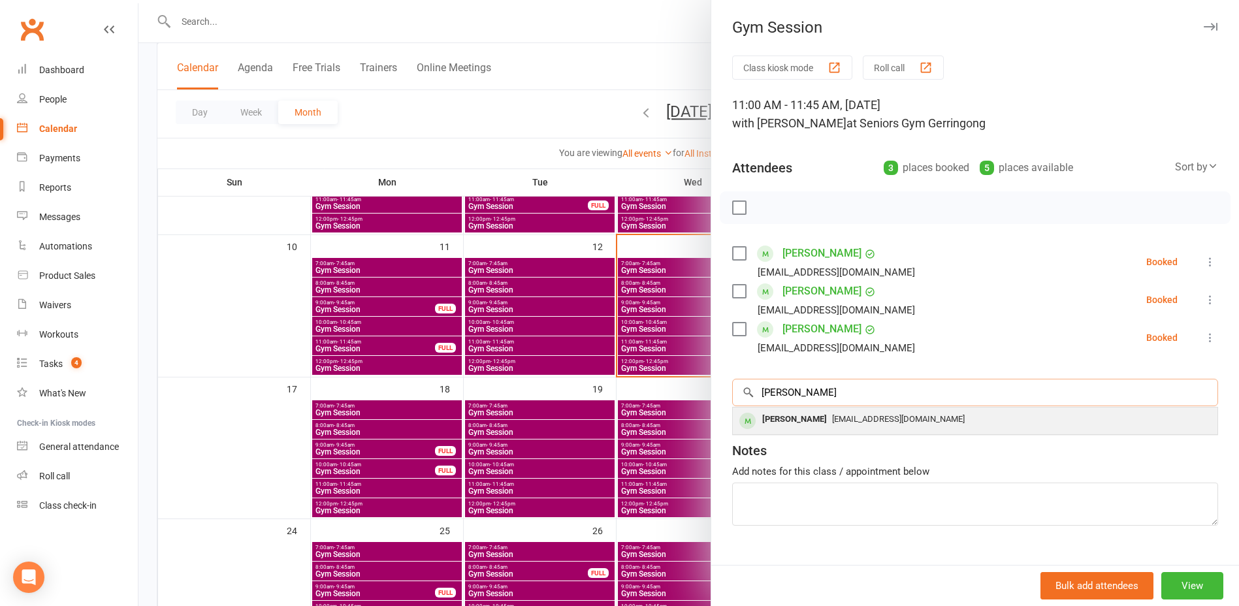
type input "[PERSON_NAME]"
click at [797, 426] on div "[PERSON_NAME]" at bounding box center [794, 419] width 75 height 19
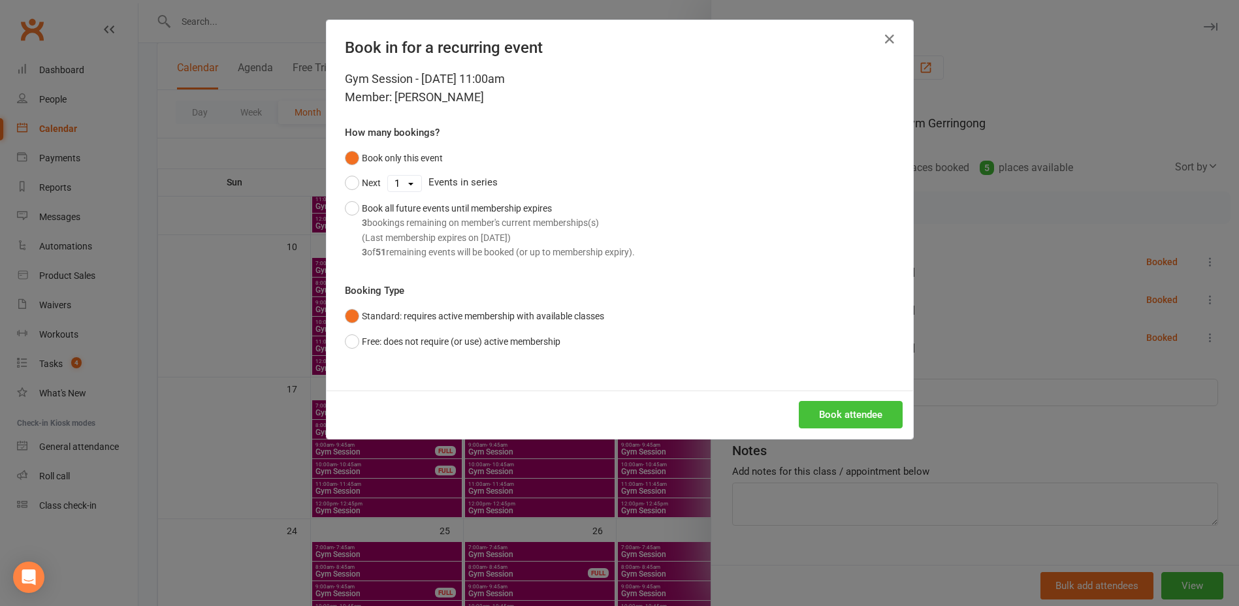
click at [855, 410] on button "Book attendee" at bounding box center [851, 414] width 104 height 27
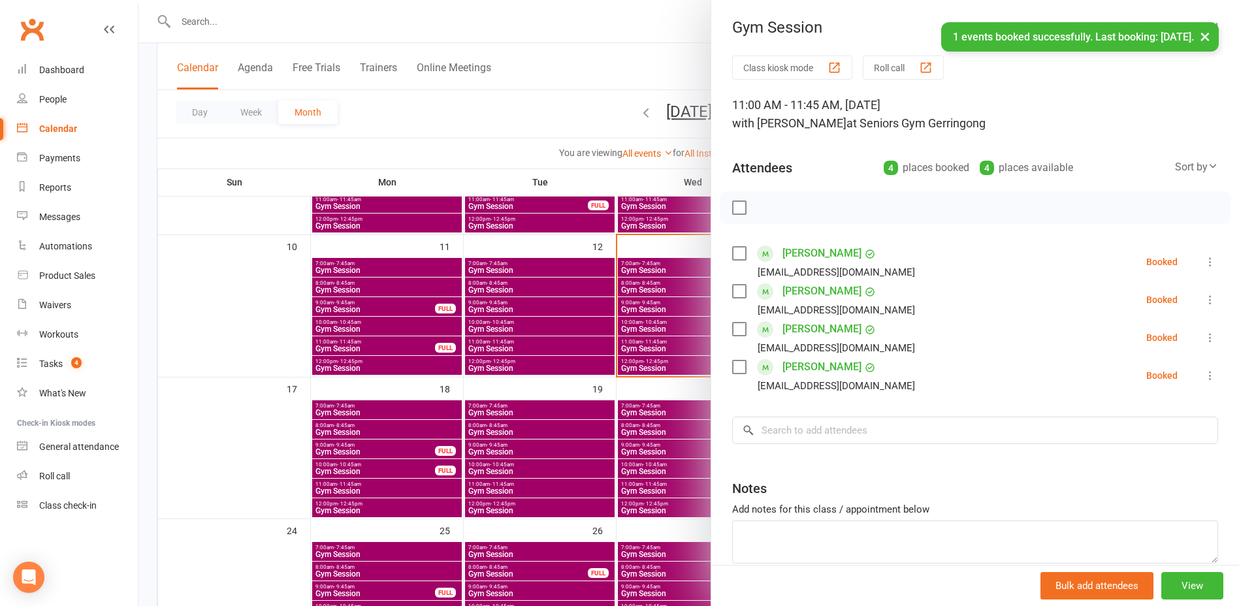
click at [644, 398] on div at bounding box center [688, 303] width 1101 height 606
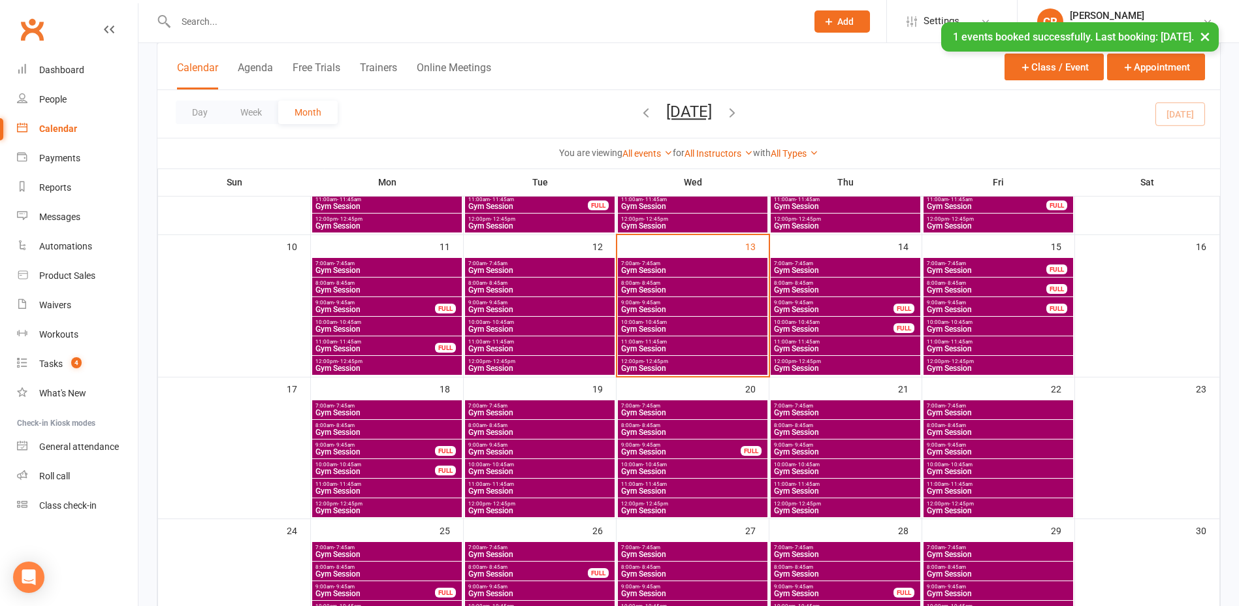
click at [944, 489] on span "Gym Session" at bounding box center [998, 491] width 144 height 8
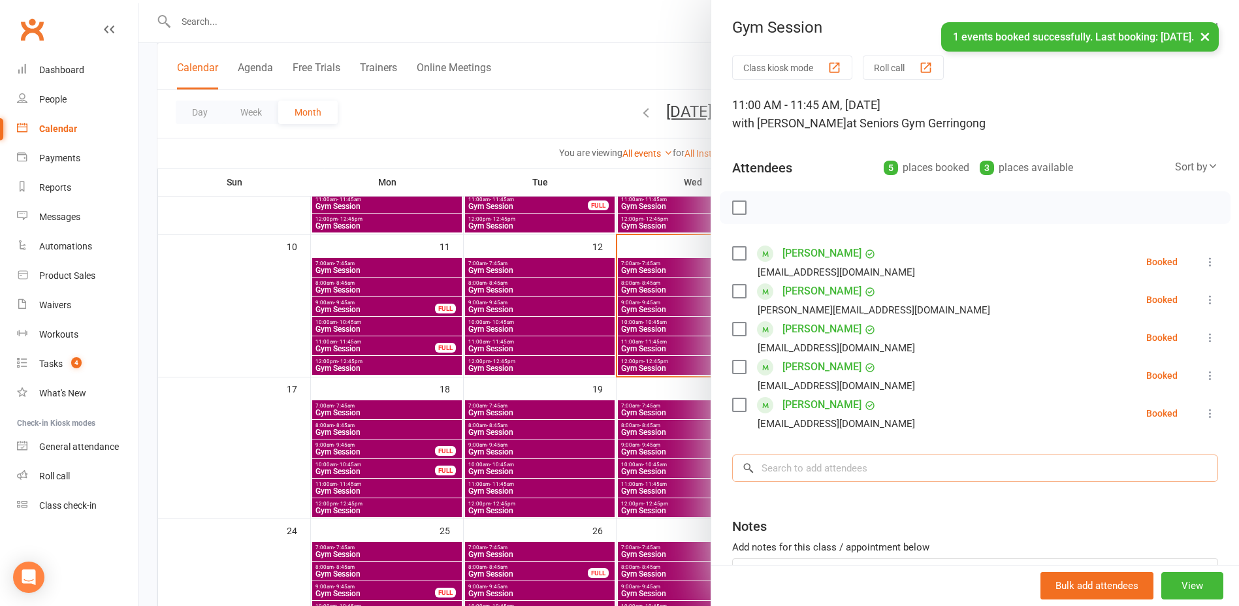
click at [836, 474] on input "search" at bounding box center [975, 468] width 486 height 27
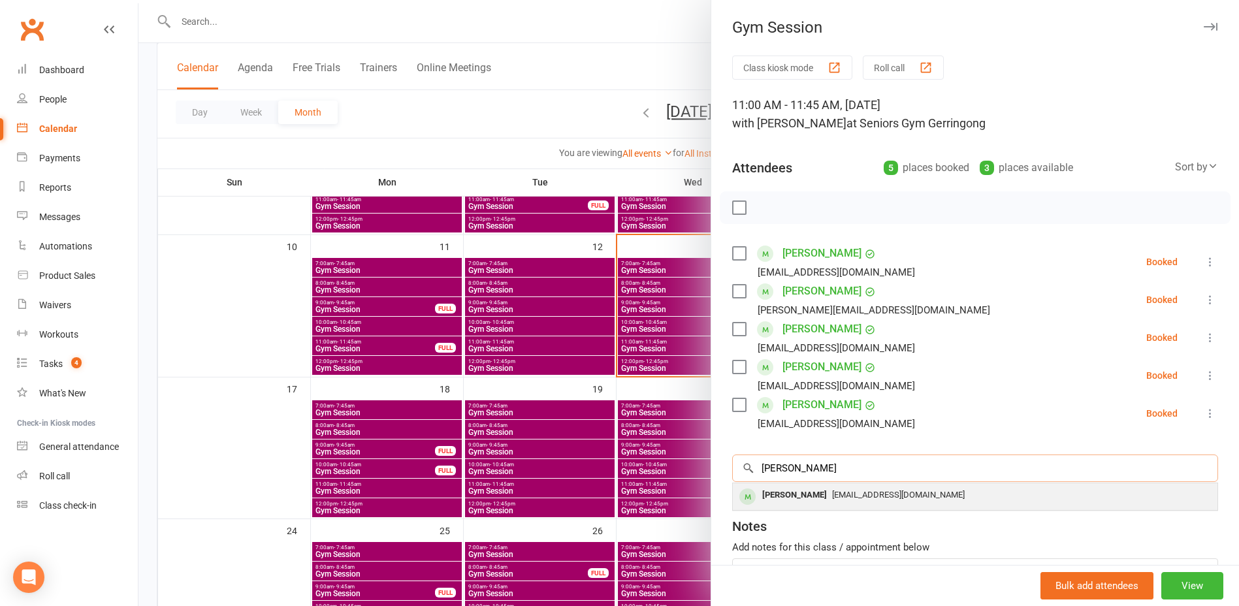
type input "[PERSON_NAME]"
click at [832, 494] on span "[EMAIL_ADDRESS][DOMAIN_NAME]" at bounding box center [898, 495] width 133 height 10
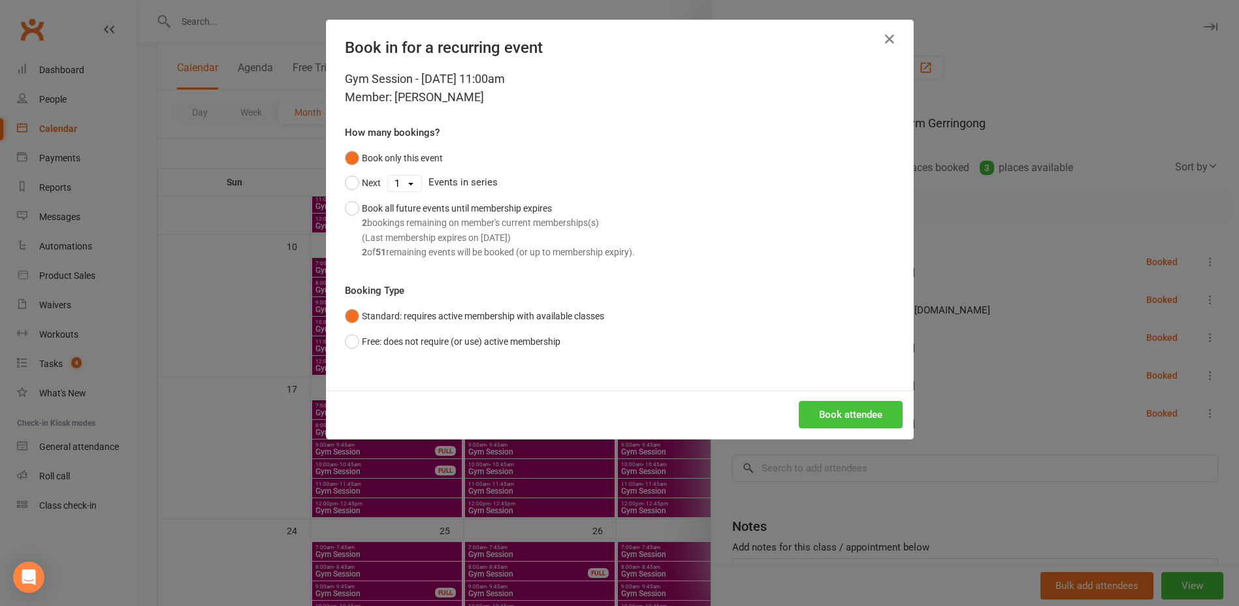
click at [841, 407] on button "Book attendee" at bounding box center [851, 414] width 104 height 27
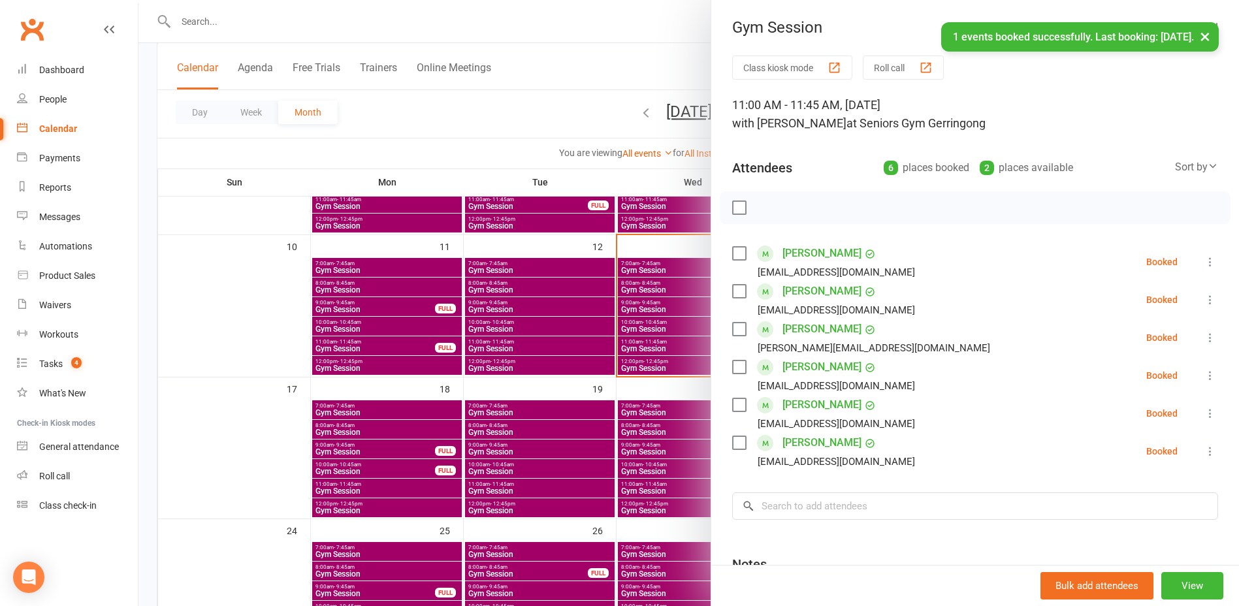
click at [690, 402] on div at bounding box center [688, 303] width 1101 height 606
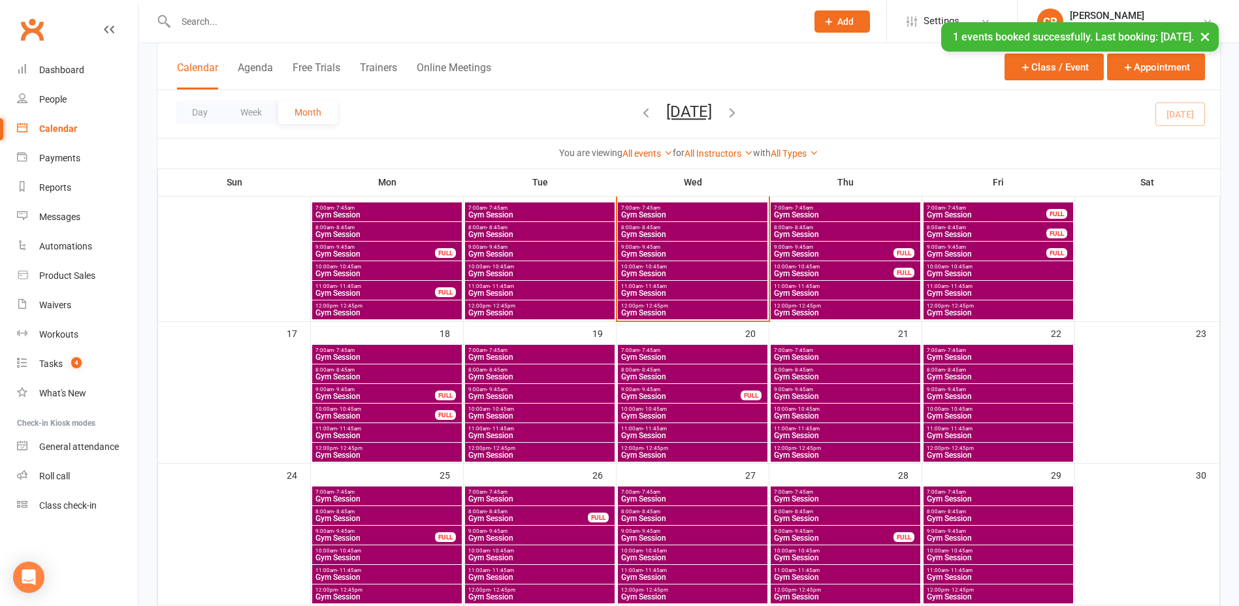
scroll to position [457, 0]
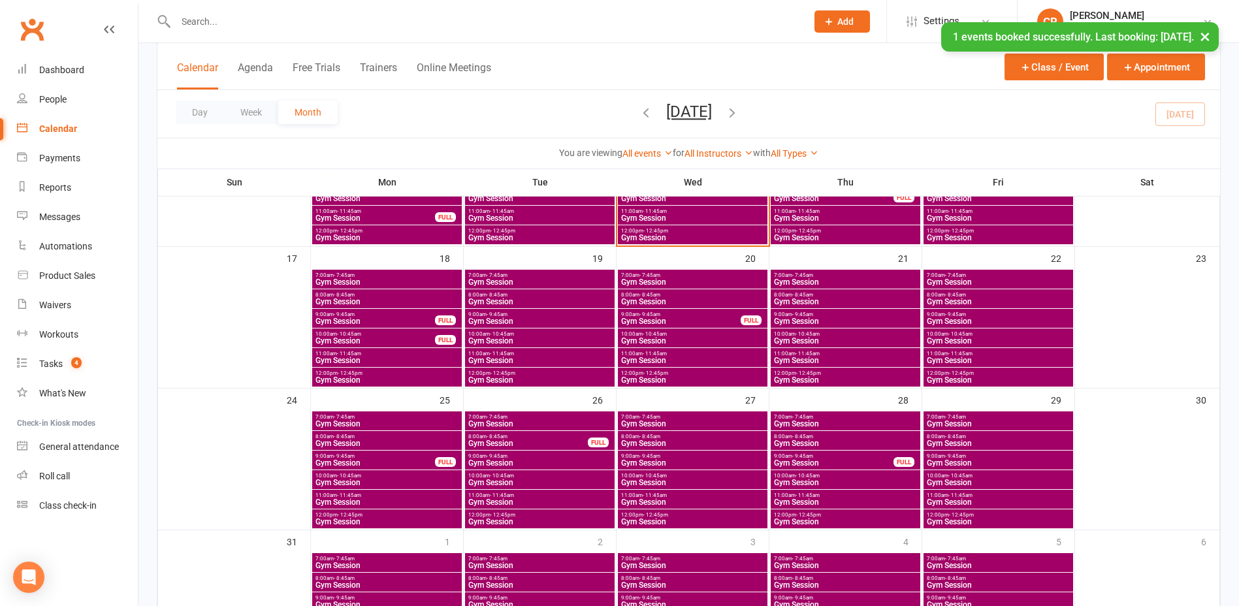
click at [666, 496] on span "- 11:45am" at bounding box center [655, 495] width 24 height 6
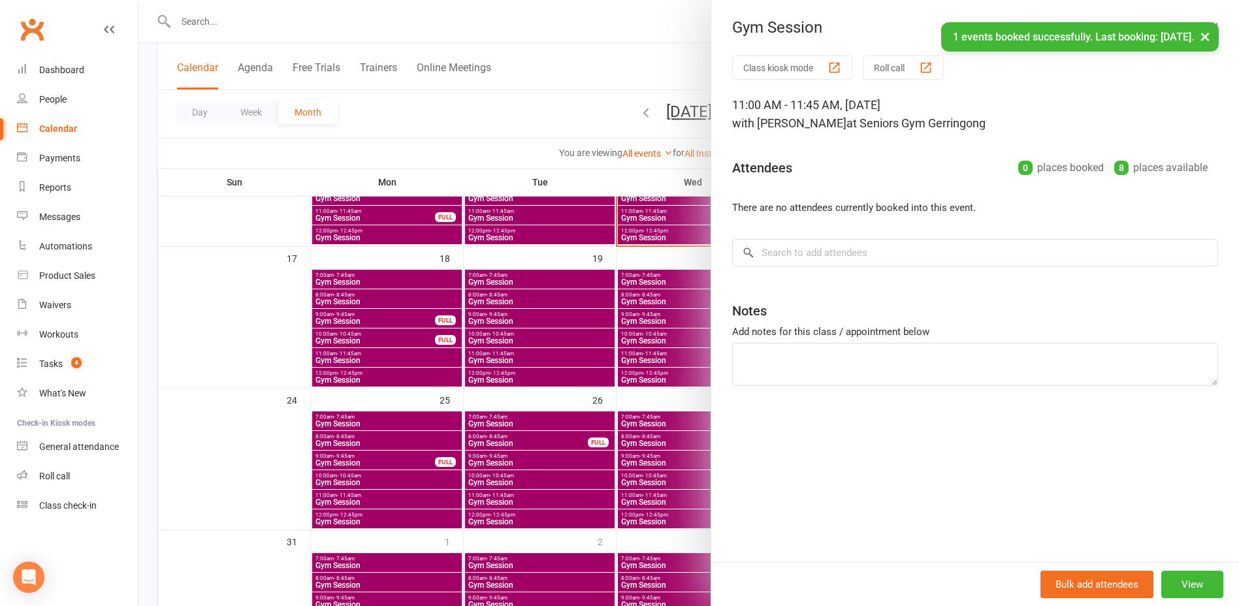
click at [814, 235] on div "Class kiosk mode Roll call 11:00 AM - 11:45 AM, [DATE] with [PERSON_NAME] at Se…" at bounding box center [975, 309] width 528 height 507
click at [816, 243] on input "search" at bounding box center [975, 252] width 486 height 27
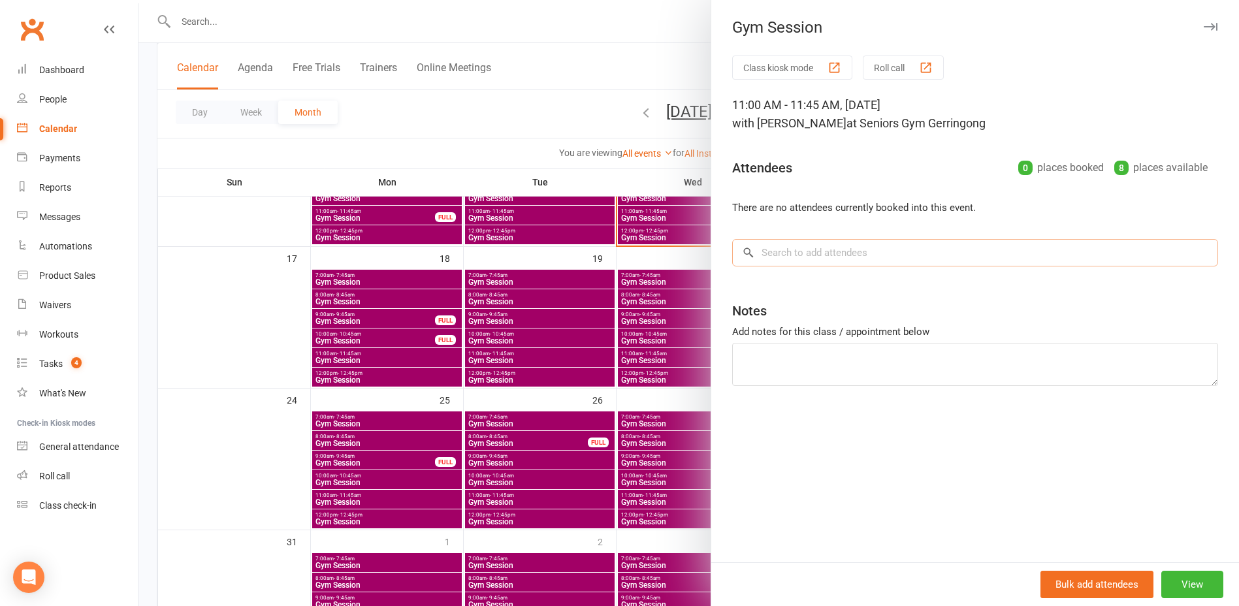
click at [861, 259] on input "search" at bounding box center [975, 252] width 486 height 27
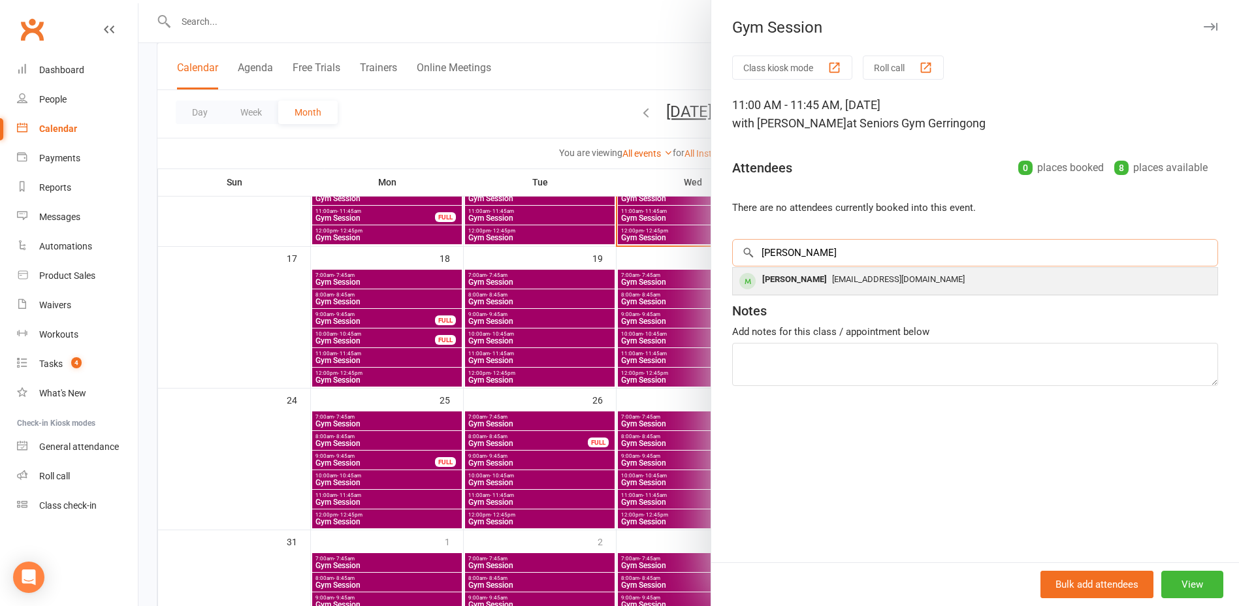
drag, startPoint x: 860, startPoint y: 266, endPoint x: 860, endPoint y: 273, distance: 7.2
click at [860, 266] on div "[PERSON_NAME] × No results [PERSON_NAME] [EMAIL_ADDRESS][DOMAIN_NAME]" at bounding box center [975, 252] width 486 height 27
type input "[PERSON_NAME]"
click at [860, 274] on span "[EMAIL_ADDRESS][DOMAIN_NAME]" at bounding box center [898, 279] width 133 height 10
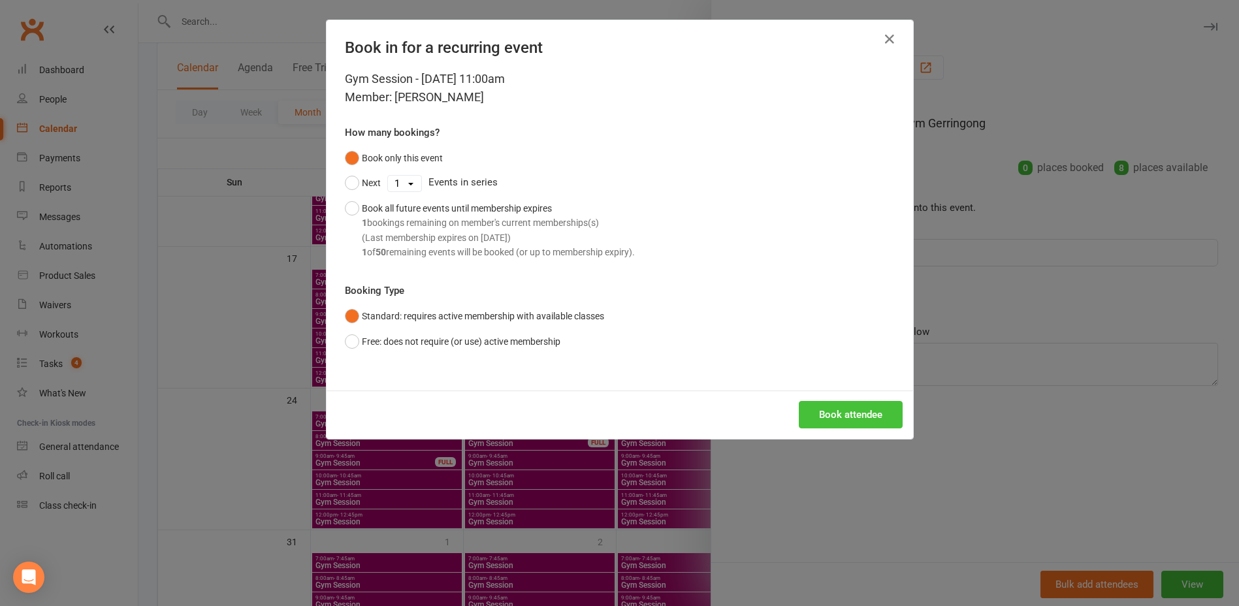
click at [854, 414] on button "Book attendee" at bounding box center [851, 414] width 104 height 27
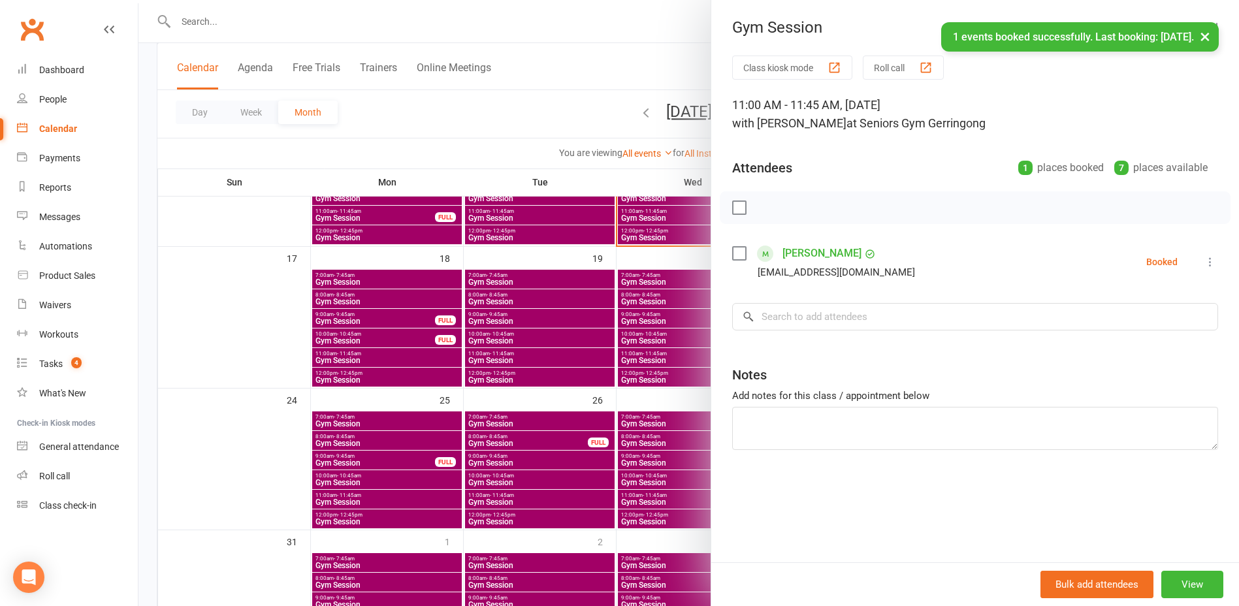
click at [534, 122] on div at bounding box center [688, 303] width 1101 height 606
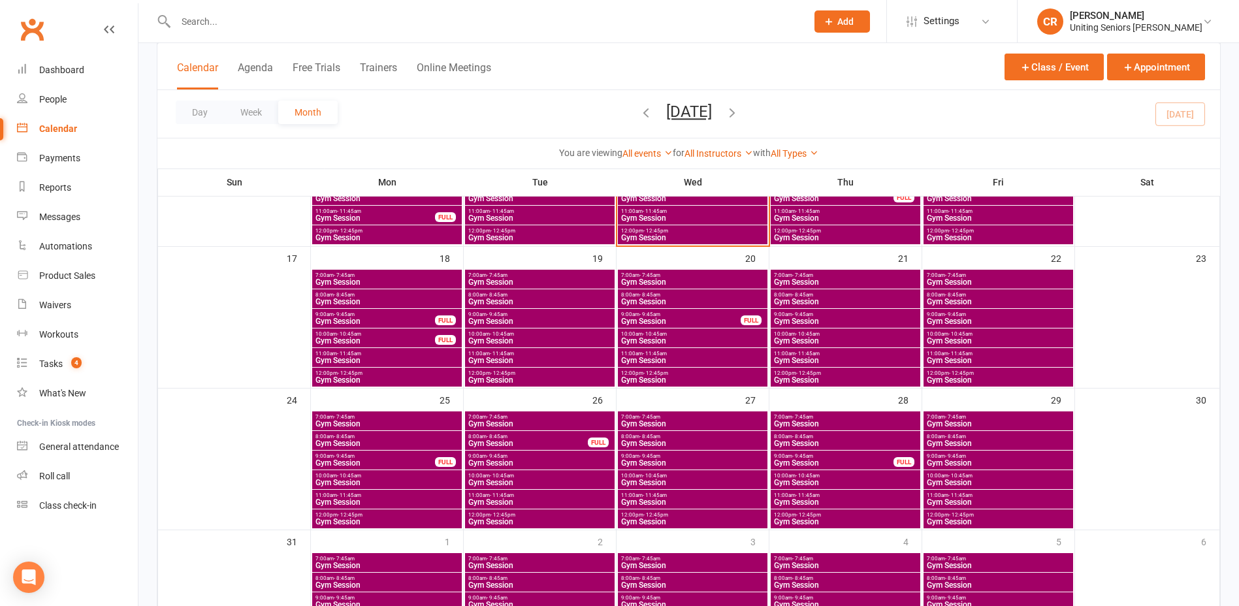
click at [691, 231] on span "12:00pm - 12:45pm" at bounding box center [692, 231] width 144 height 6
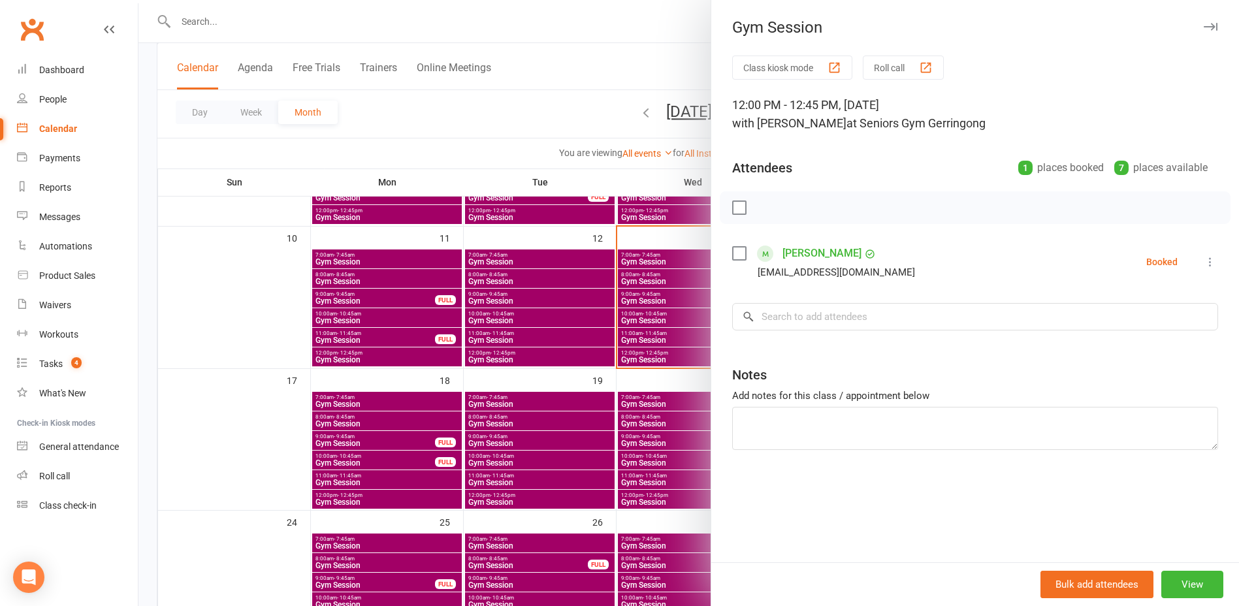
scroll to position [327, 0]
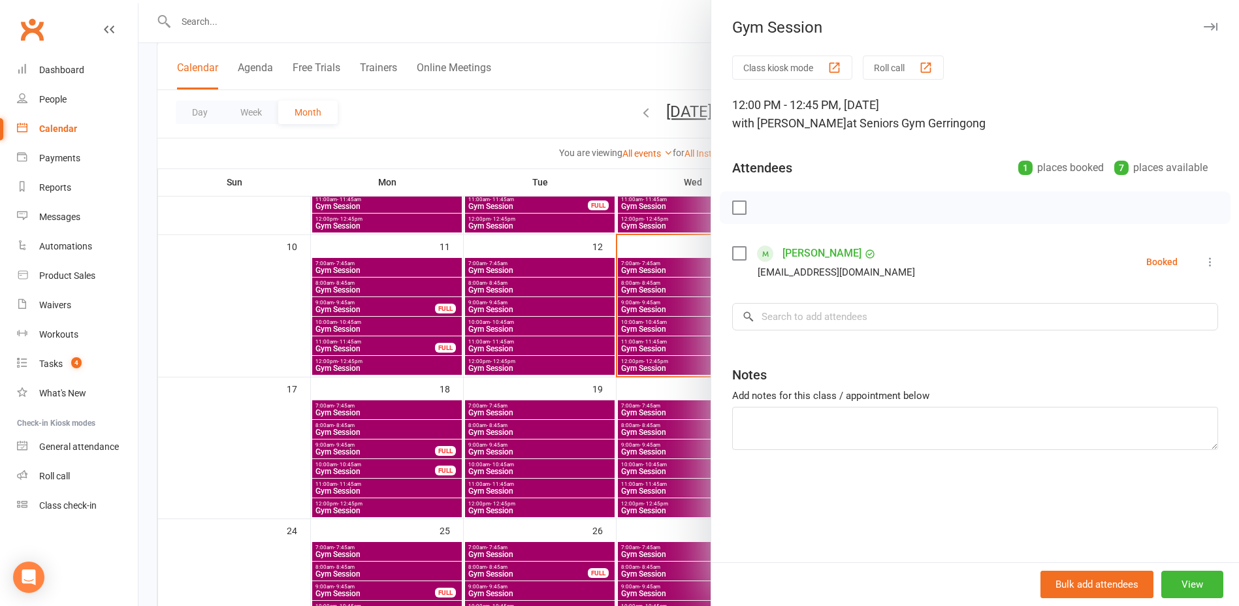
click at [639, 361] on div at bounding box center [688, 303] width 1101 height 606
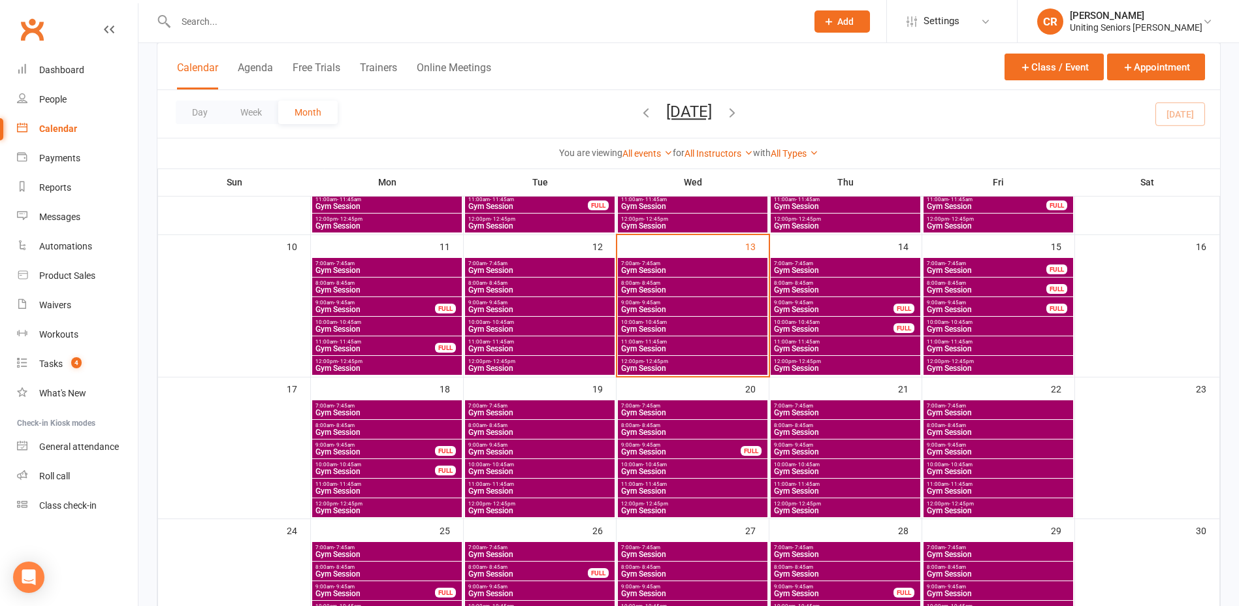
click at [641, 347] on span "Gym Session" at bounding box center [692, 349] width 144 height 8
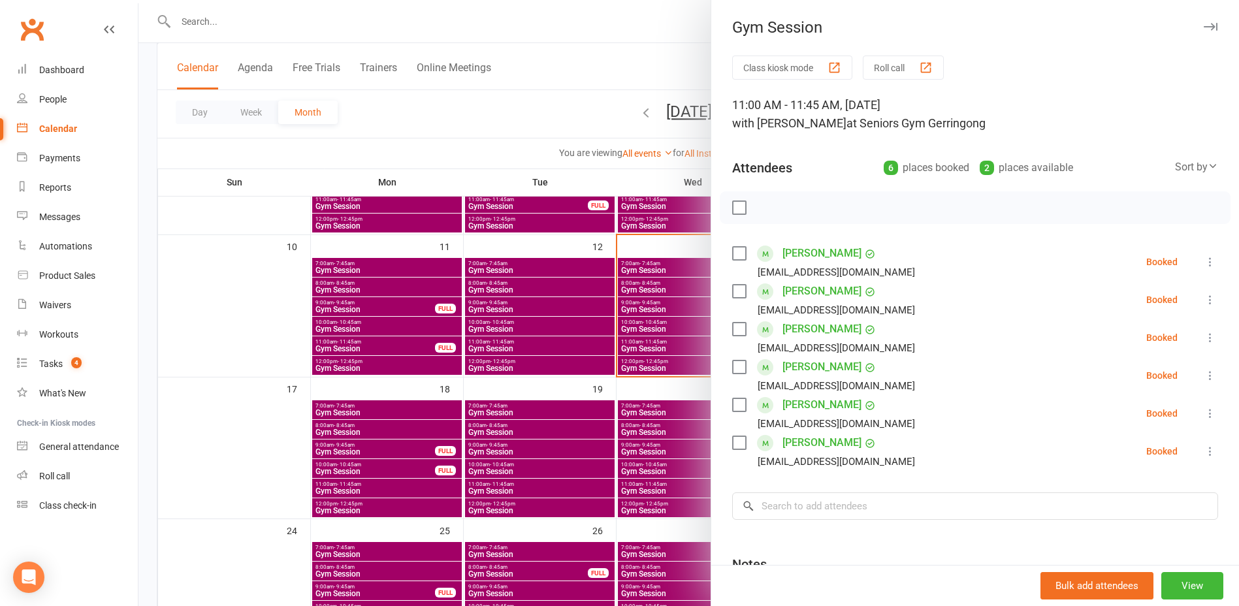
click at [643, 327] on div at bounding box center [688, 303] width 1101 height 606
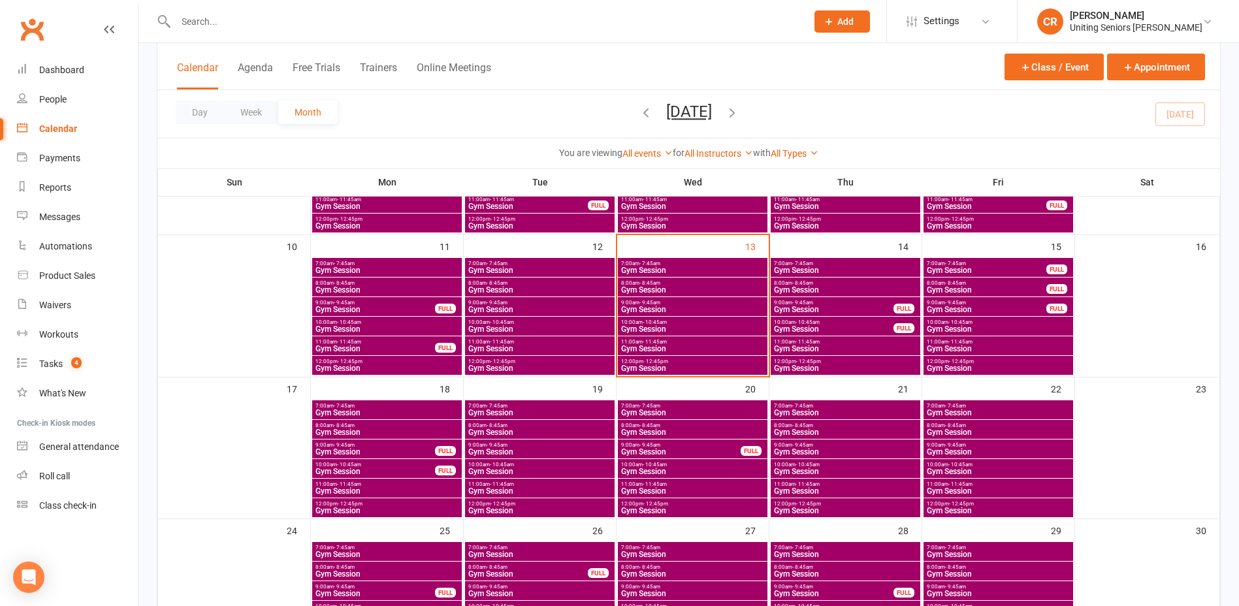
click at [643, 327] on span "Gym Session" at bounding box center [692, 329] width 144 height 8
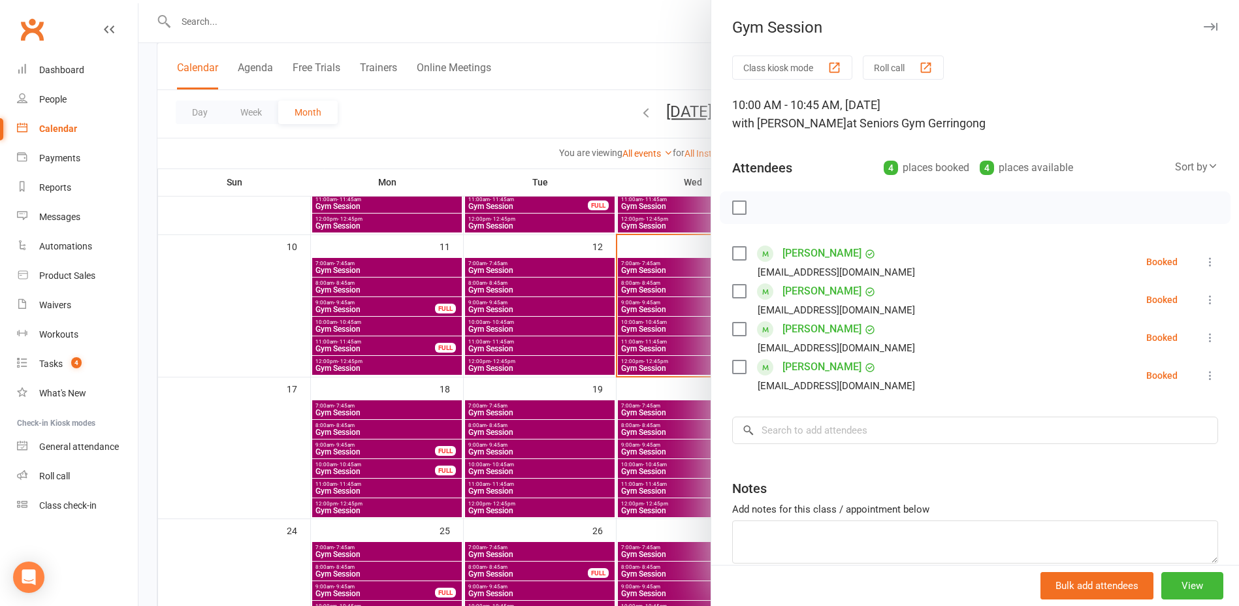
click at [643, 308] on div at bounding box center [688, 303] width 1101 height 606
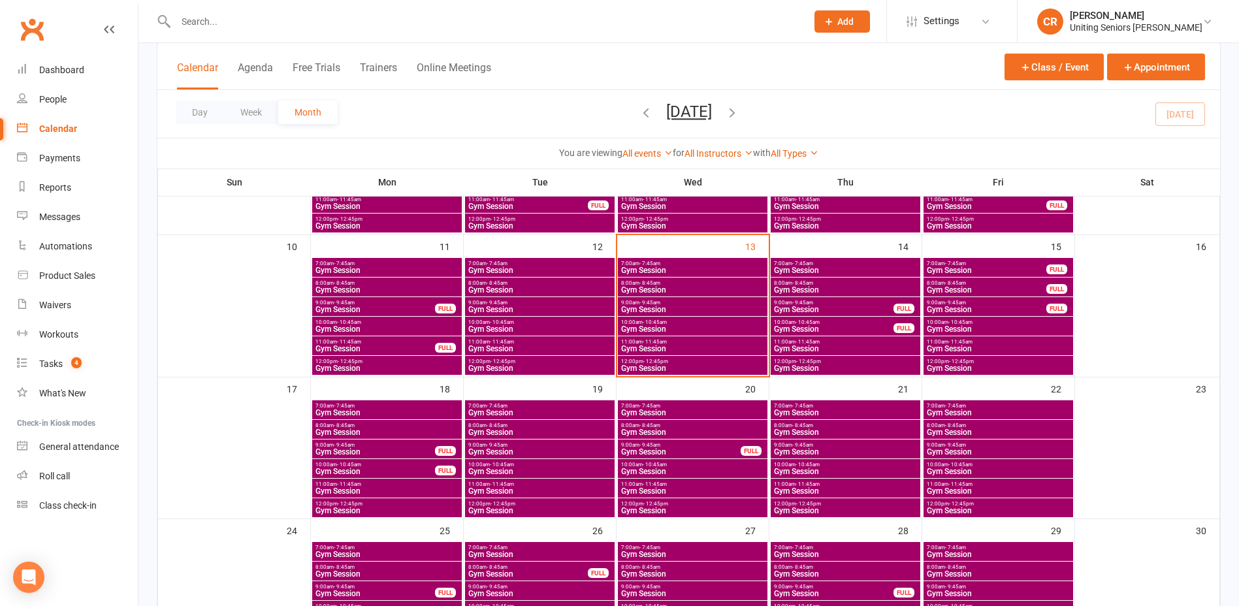
click at [643, 308] on span "Gym Session" at bounding box center [692, 310] width 144 height 8
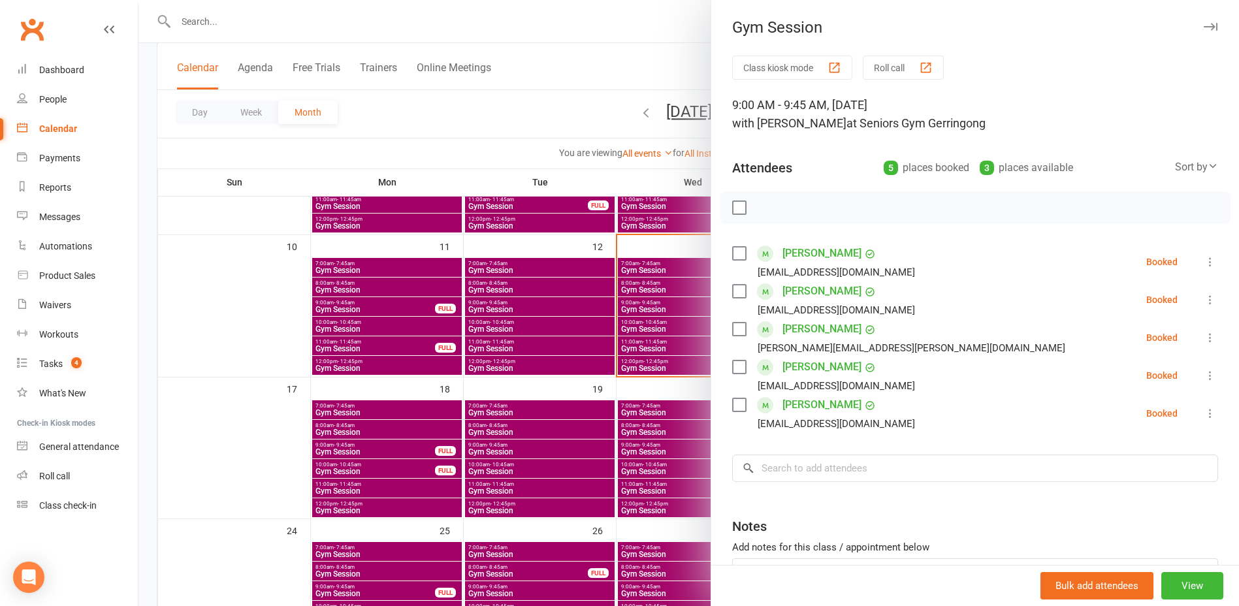
click at [651, 292] on div at bounding box center [688, 303] width 1101 height 606
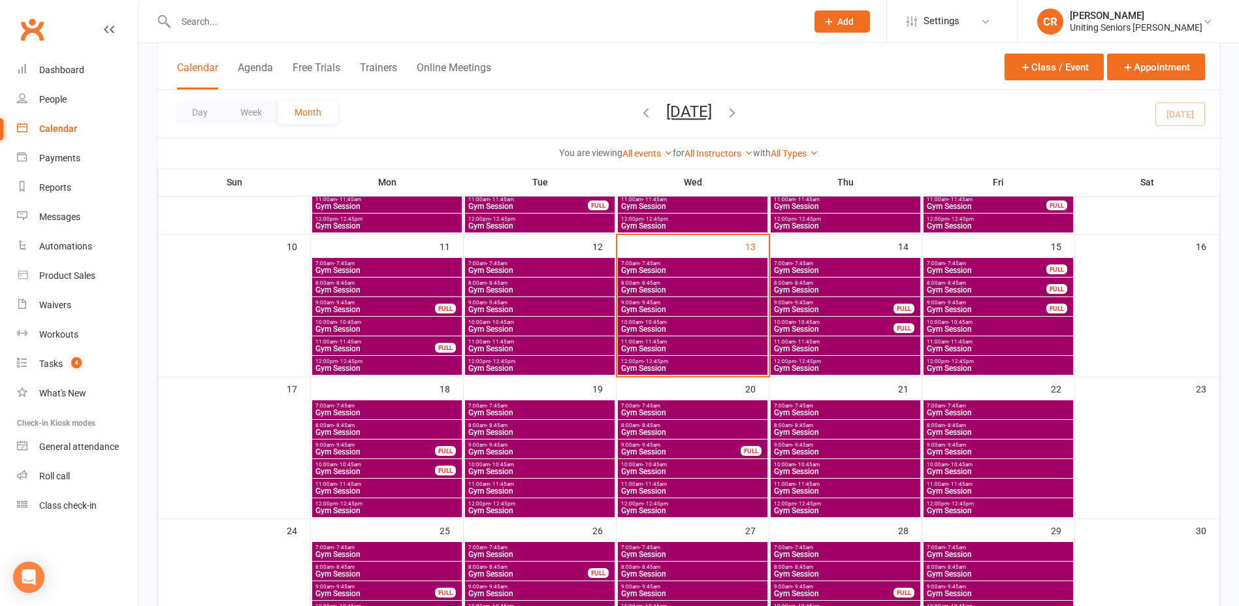
click at [651, 290] on span "Gym Session" at bounding box center [692, 290] width 144 height 8
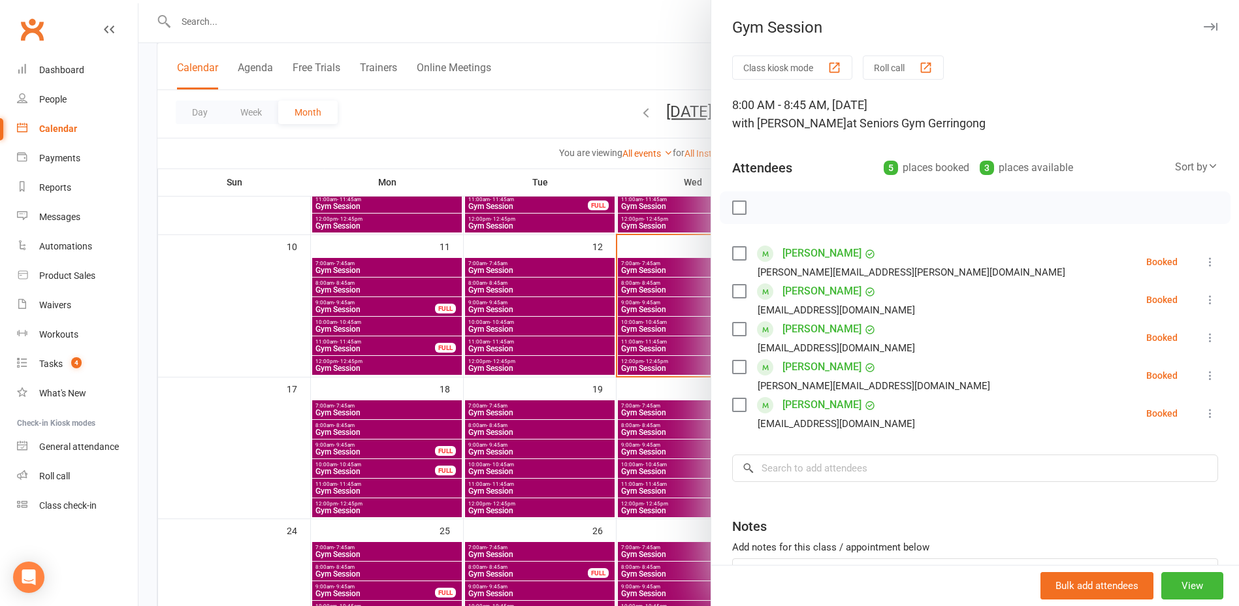
click at [651, 260] on div at bounding box center [688, 303] width 1101 height 606
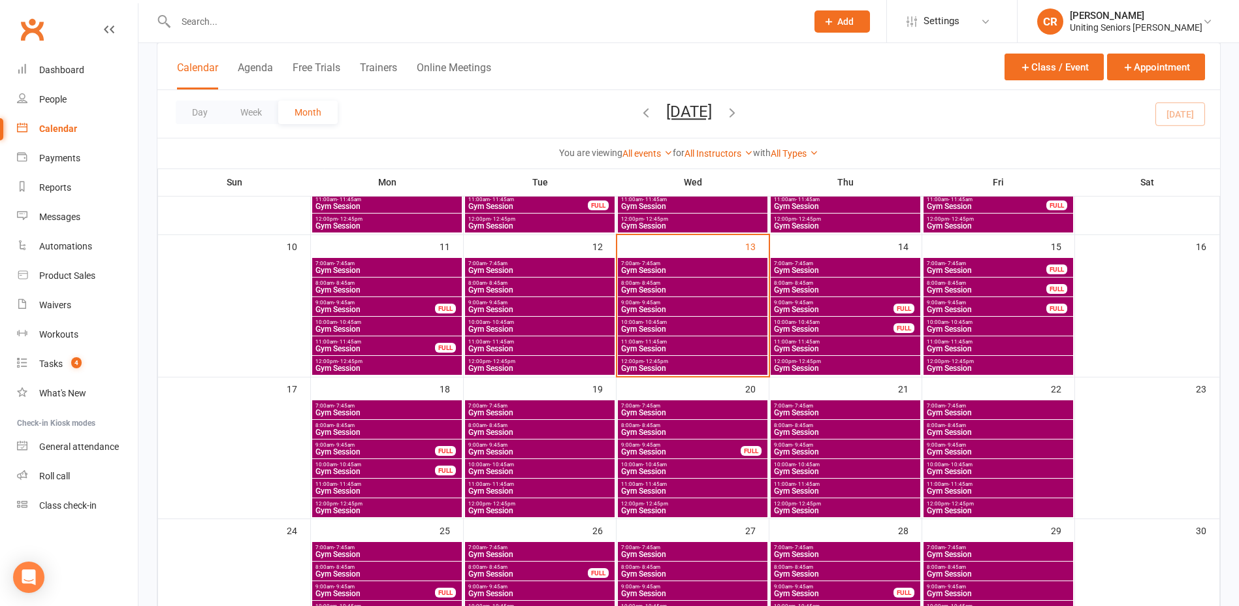
click at [651, 261] on span "- 7:45am" at bounding box center [649, 264] width 21 height 6
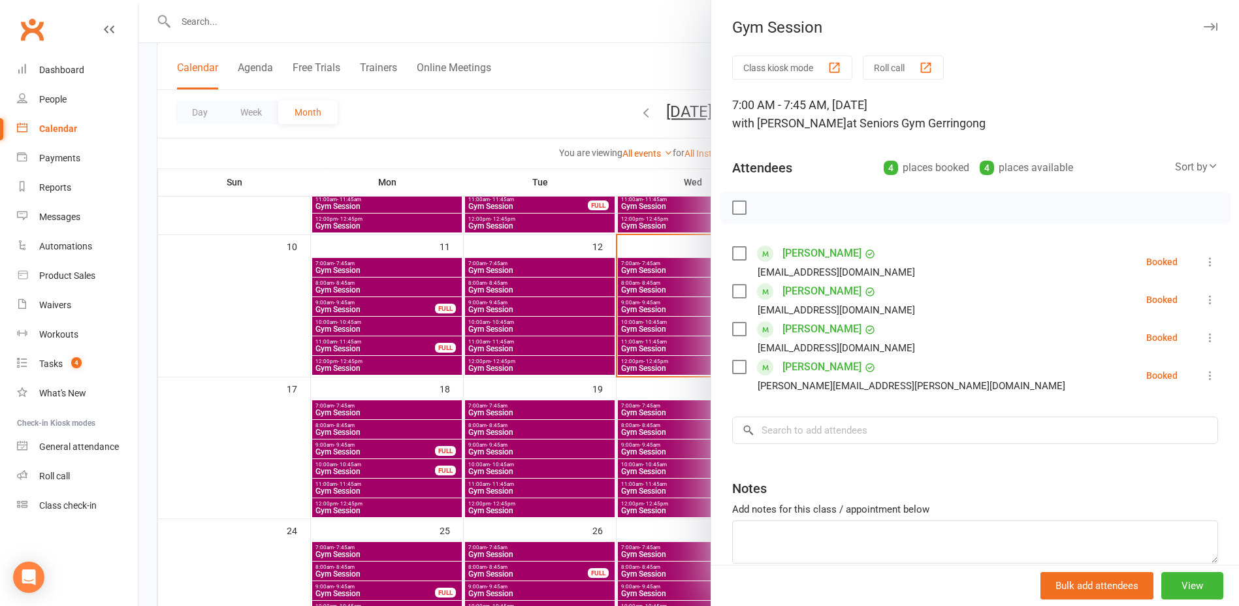
click at [574, 180] on div at bounding box center [688, 303] width 1101 height 606
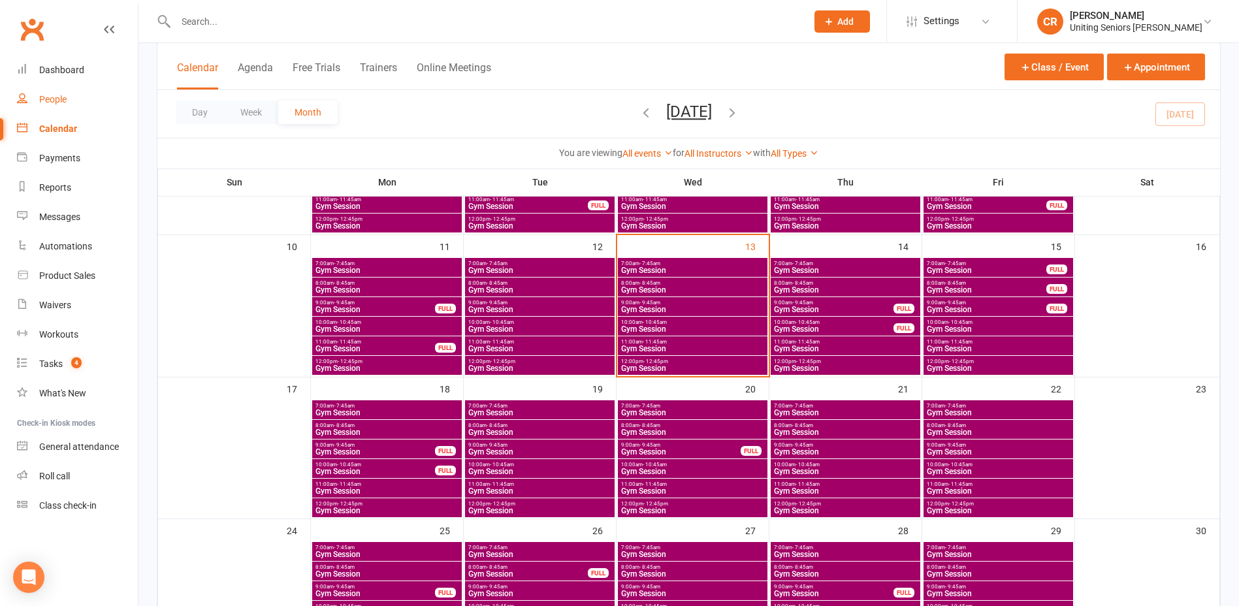
click at [71, 87] on link "People" at bounding box center [77, 99] width 121 height 29
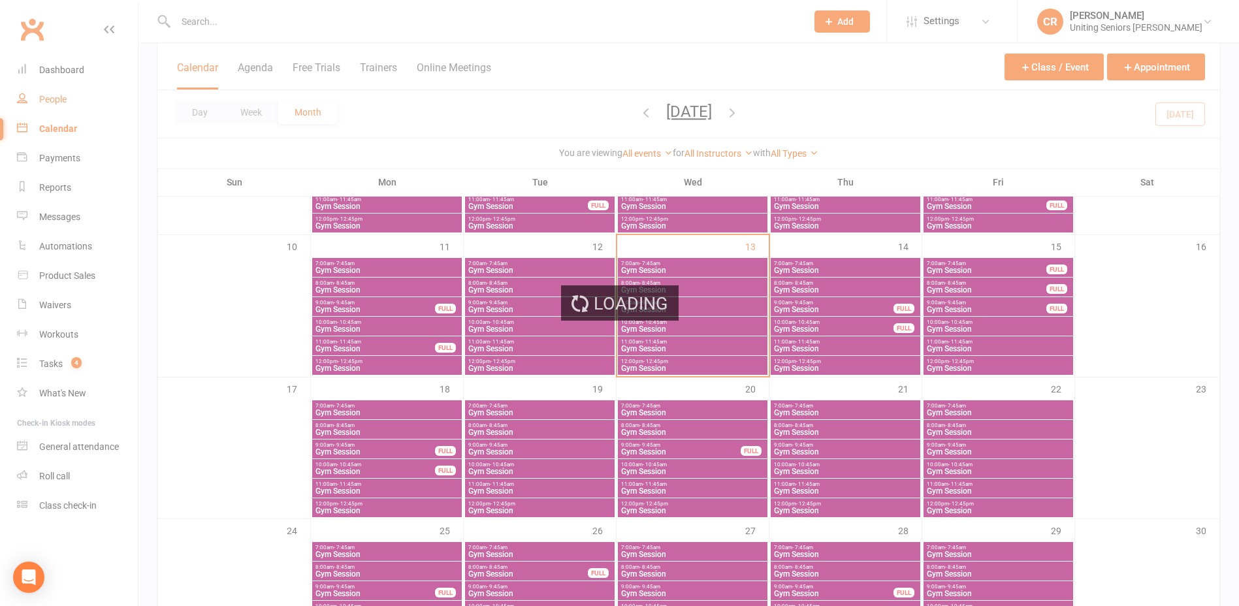
select select "100"
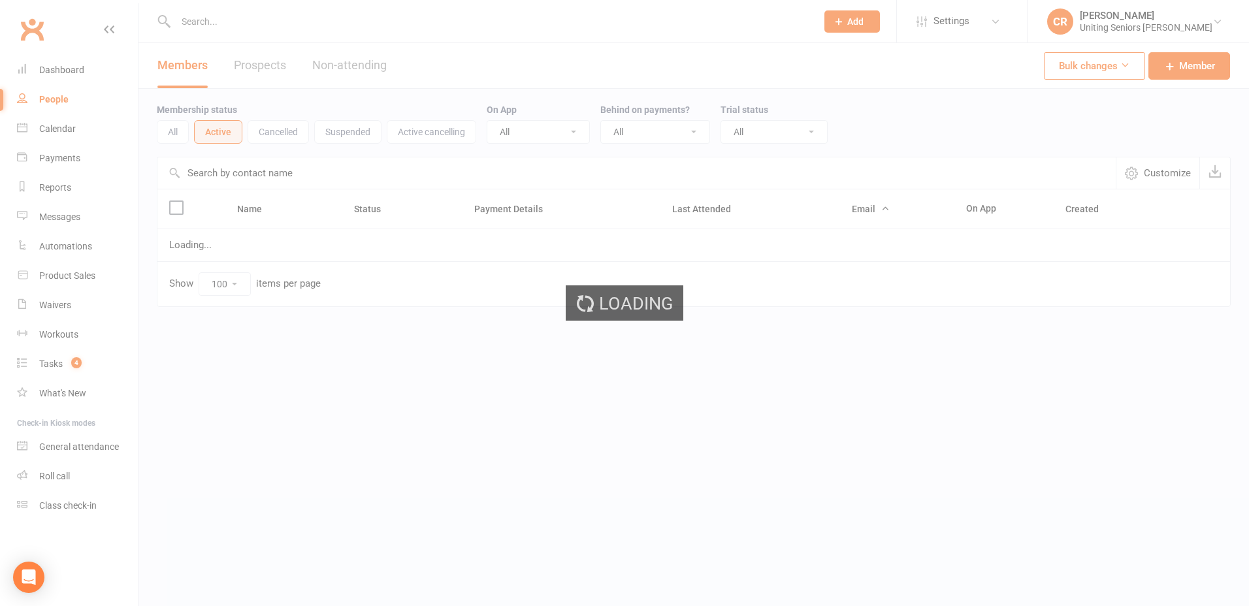
click at [71, 74] on div "Loading" at bounding box center [624, 303] width 1249 height 606
click at [71, 71] on div "Loading" at bounding box center [624, 303] width 1249 height 606
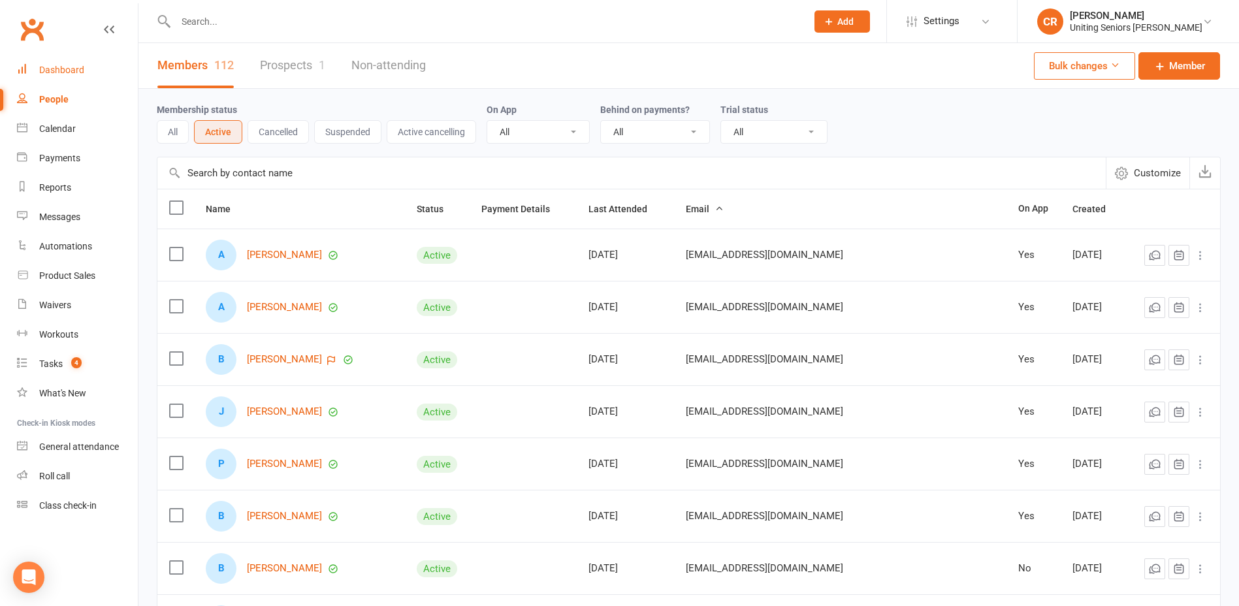
click at [71, 71] on div "Dashboard" at bounding box center [61, 70] width 45 height 10
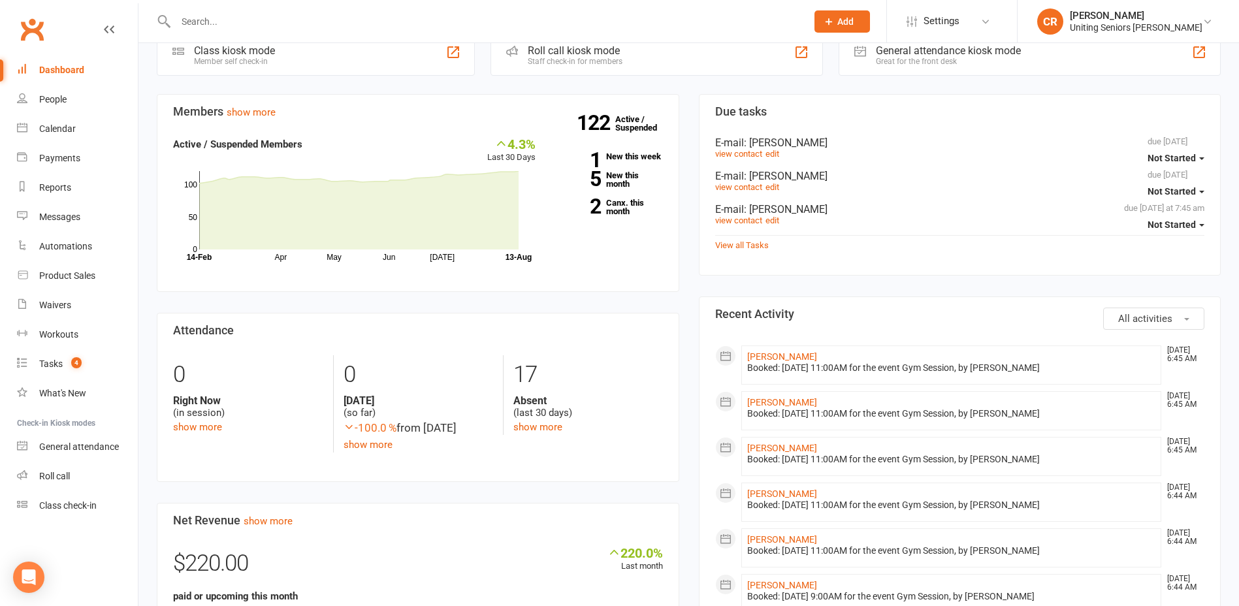
scroll to position [327, 0]
click at [50, 374] on link "Tasks 4" at bounding box center [77, 363] width 121 height 29
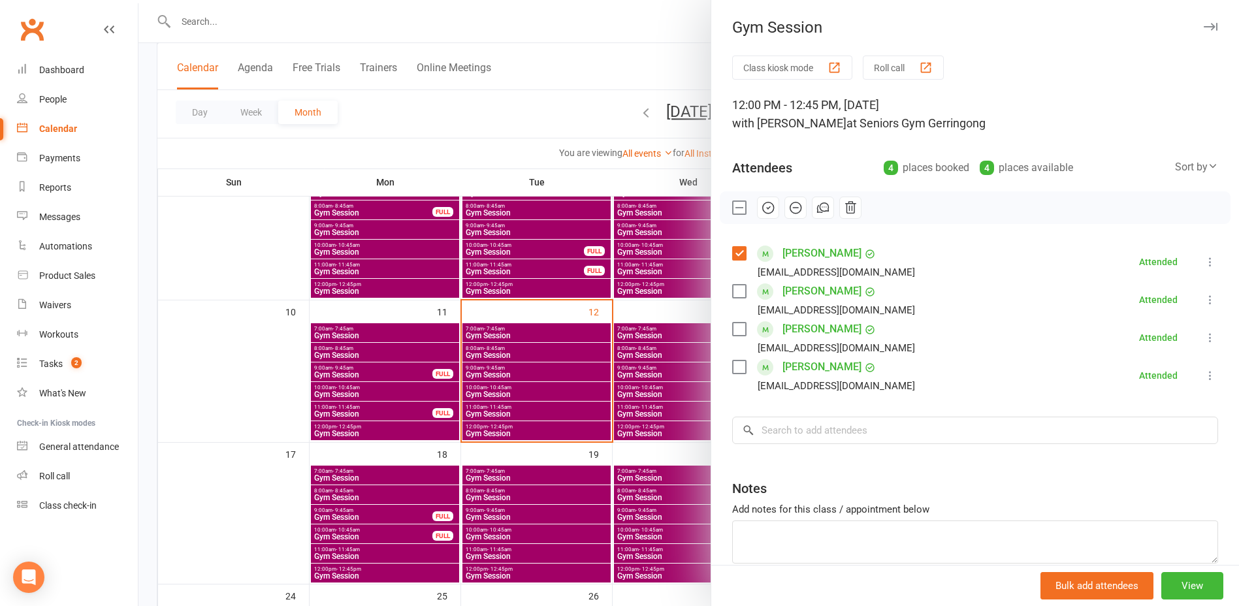
click at [611, 351] on div at bounding box center [688, 303] width 1101 height 606
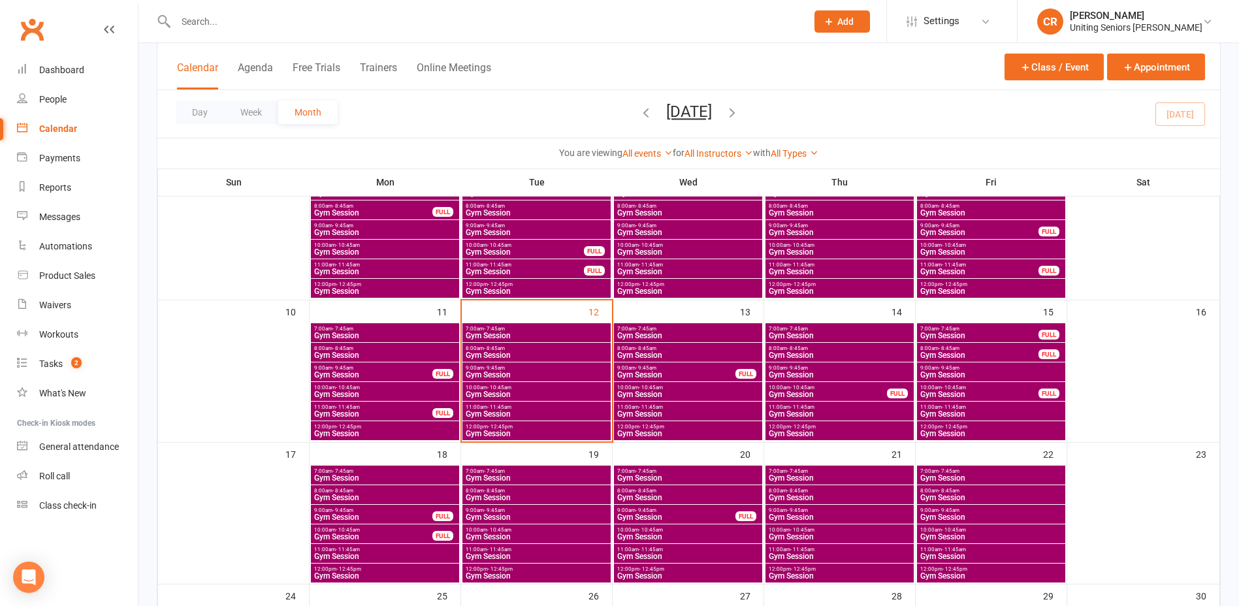
click at [639, 323] on div "7:00am - 7:45am Gym Session" at bounding box center [688, 332] width 148 height 19
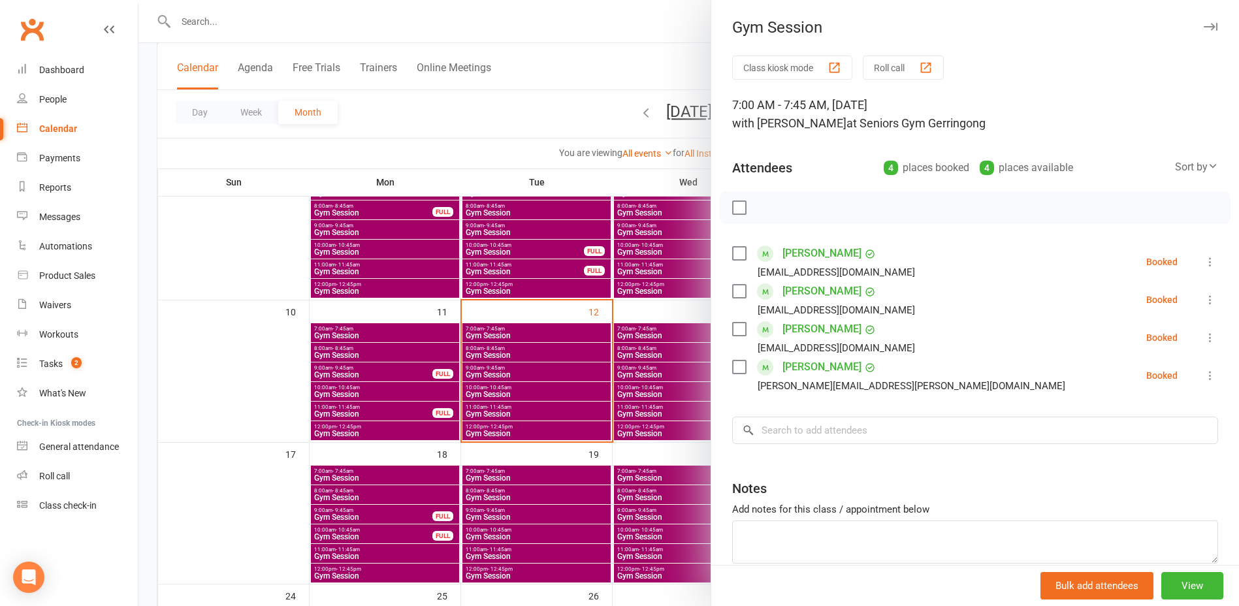
click at [737, 296] on label at bounding box center [738, 291] width 13 height 13
click at [735, 334] on label at bounding box center [738, 329] width 13 height 13
click at [735, 366] on label at bounding box center [738, 367] width 13 height 13
click at [763, 201] on icon "button" at bounding box center [768, 208] width 14 height 14
click at [732, 247] on label at bounding box center [738, 253] width 13 height 13
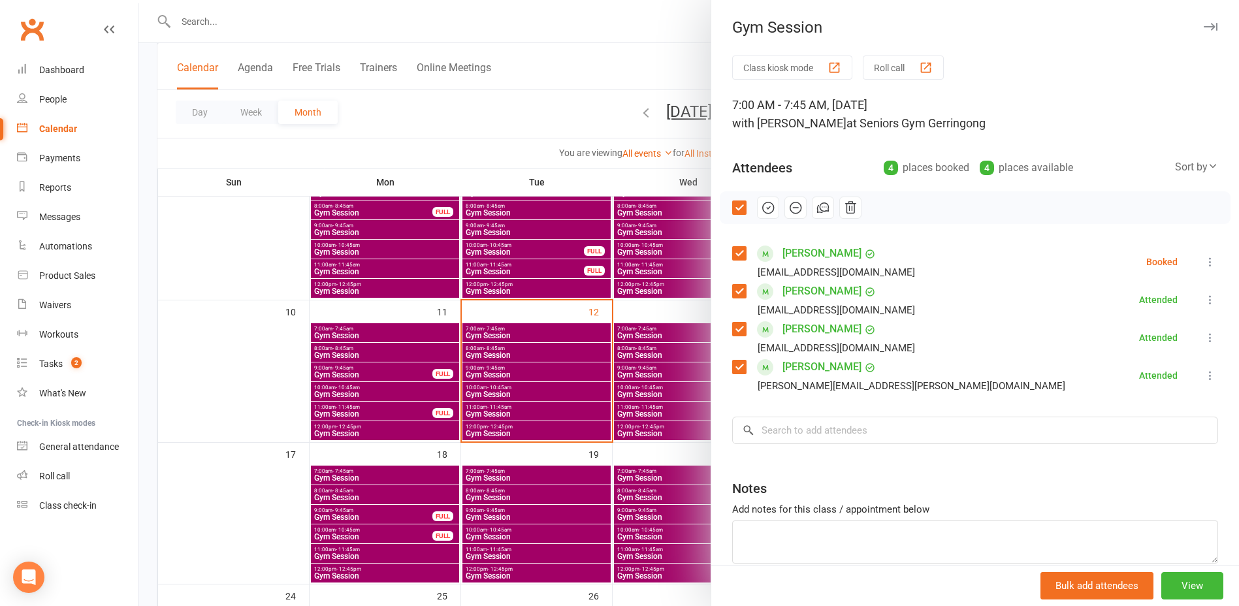
click at [765, 202] on icon "button" at bounding box center [768, 208] width 14 height 14
click at [649, 61] on div at bounding box center [688, 303] width 1101 height 606
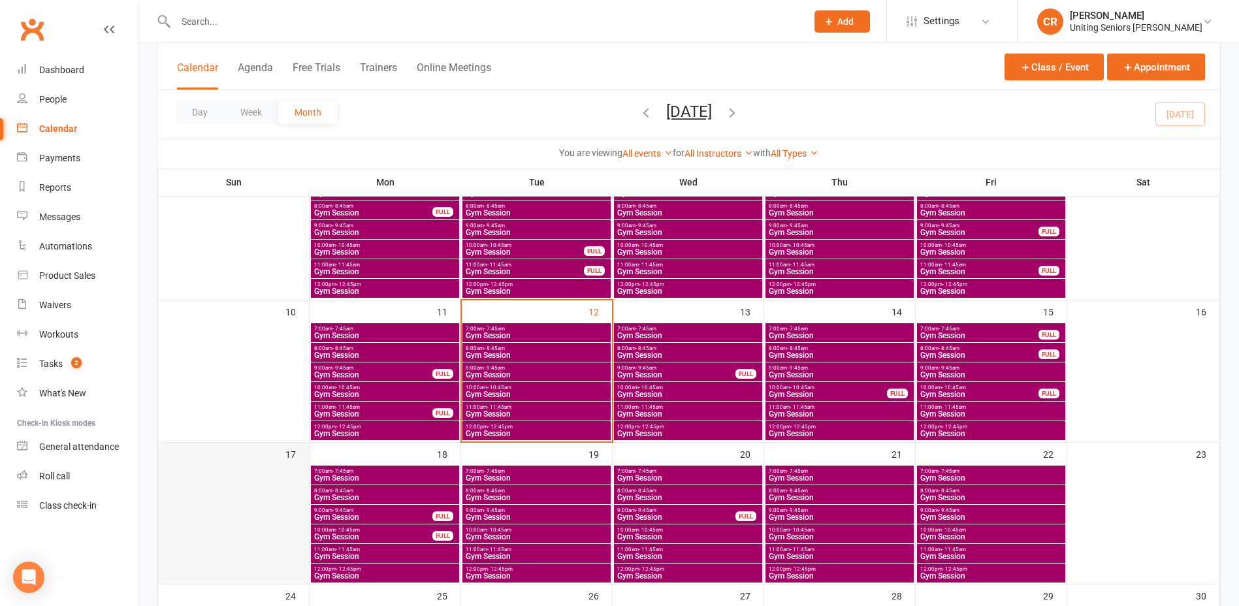
click at [256, 513] on div at bounding box center [233, 525] width 148 height 118
